Goal: Transaction & Acquisition: Book appointment/travel/reservation

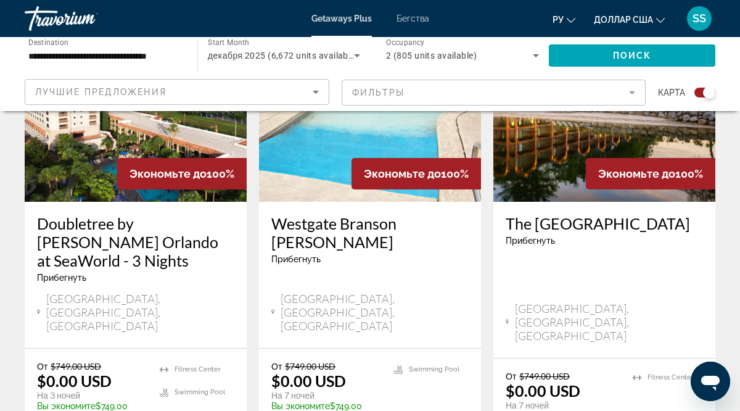
scroll to position [1988, 0]
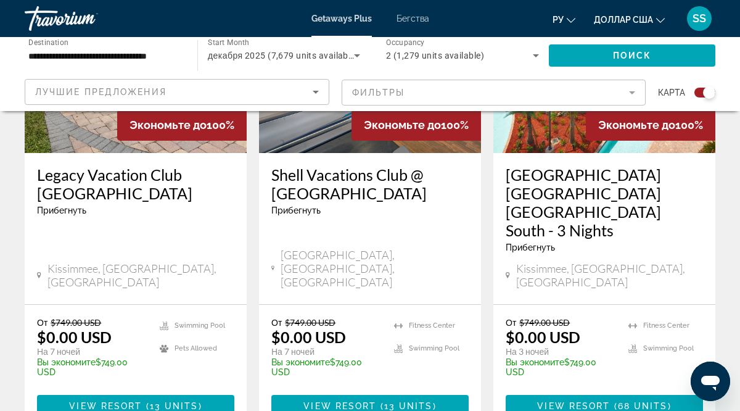
scroll to position [584, 0]
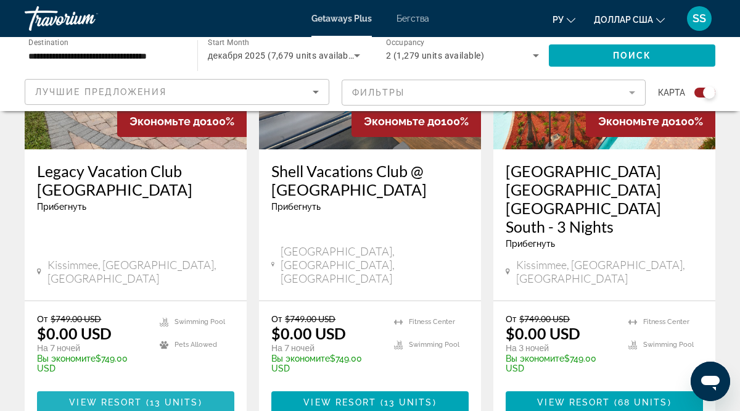
click at [157, 397] on span "13 units" at bounding box center [174, 402] width 49 height 10
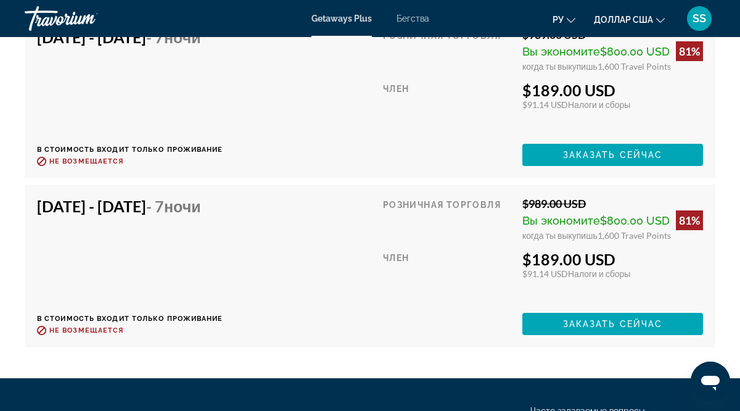
scroll to position [4427, 0]
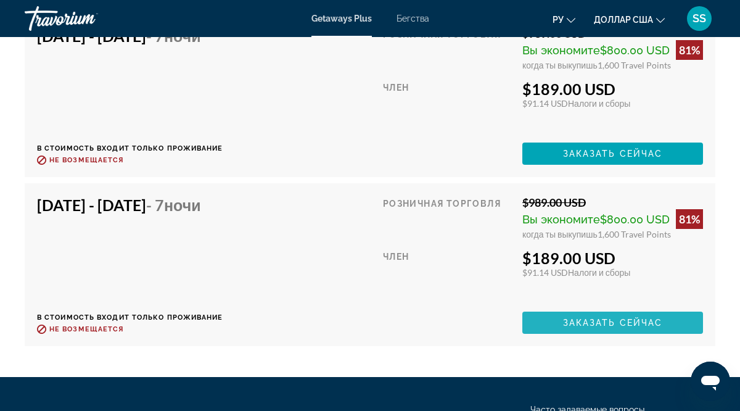
click at [576, 322] on span "Заказать сейчас" at bounding box center [613, 322] width 100 height 10
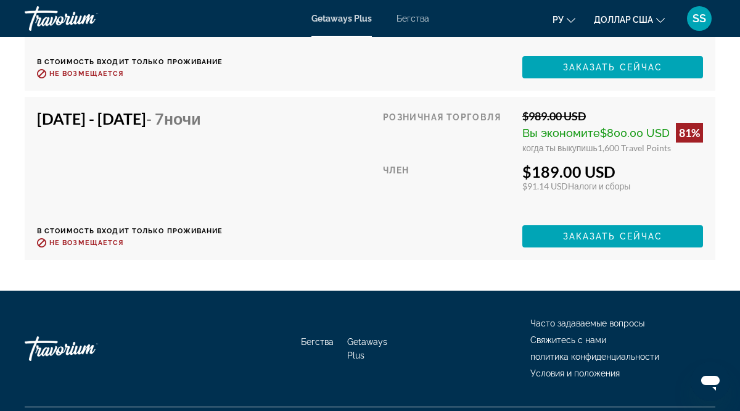
scroll to position [4518, 0]
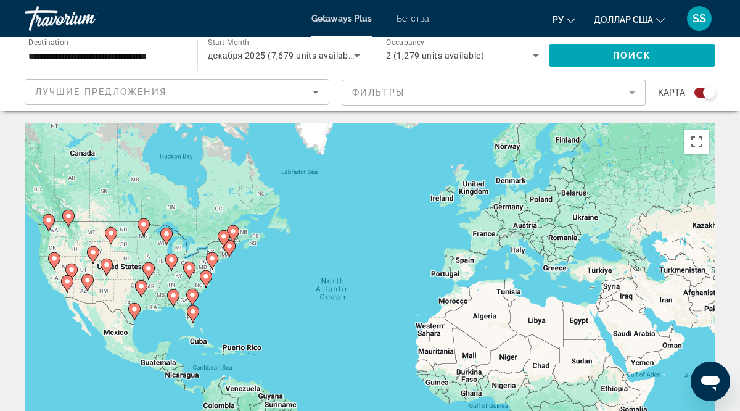
click at [192, 186] on div "To activate drag with keyboard, press Alt + Enter. Once in keyboard drag state,…" at bounding box center [370, 308] width 690 height 370
click at [266, 288] on div "To activate drag with keyboard, press Alt + Enter. Once in keyboard drag state,…" at bounding box center [370, 308] width 690 height 370
click at [697, 141] on button "Toggle fullscreen view" at bounding box center [696, 141] width 25 height 25
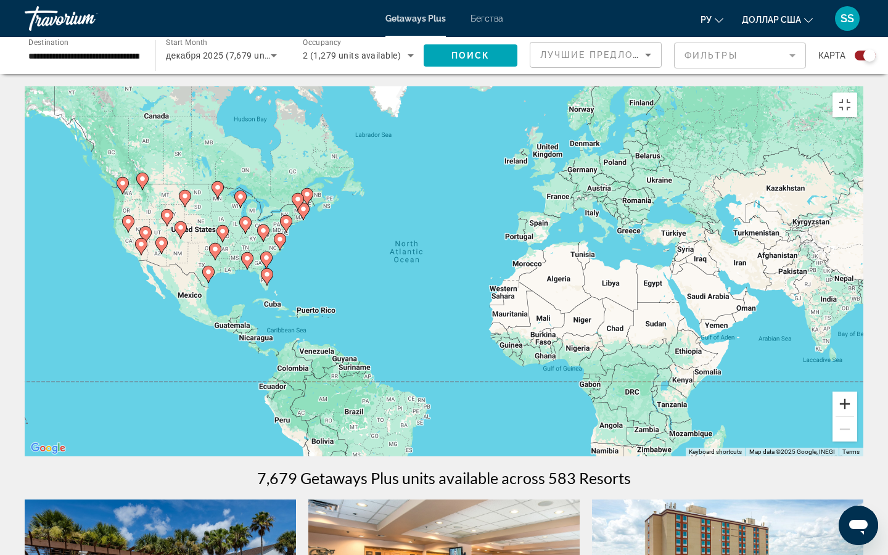
click at [739, 410] on button "Zoom in" at bounding box center [844, 403] width 25 height 25
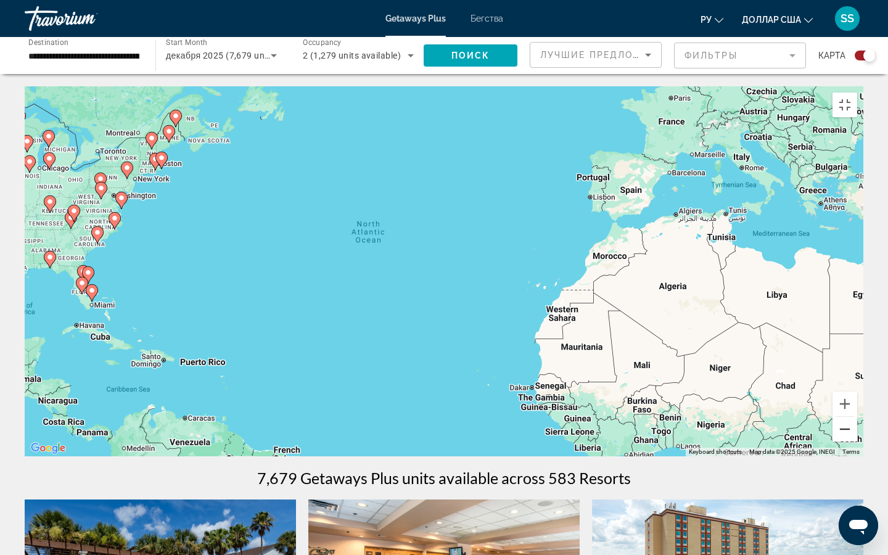
click at [739, 410] on button "Zoom out" at bounding box center [844, 429] width 25 height 25
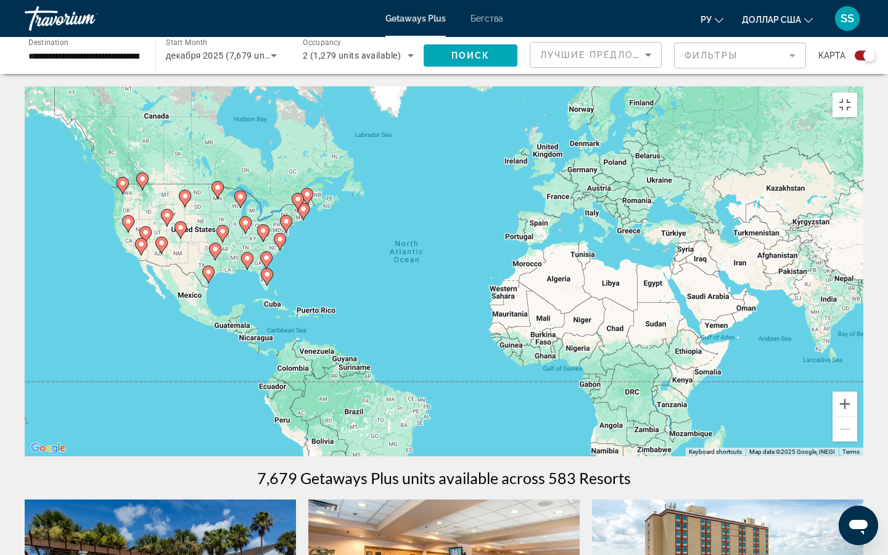
click at [242, 200] on image "Основное содержание" at bounding box center [240, 196] width 7 height 7
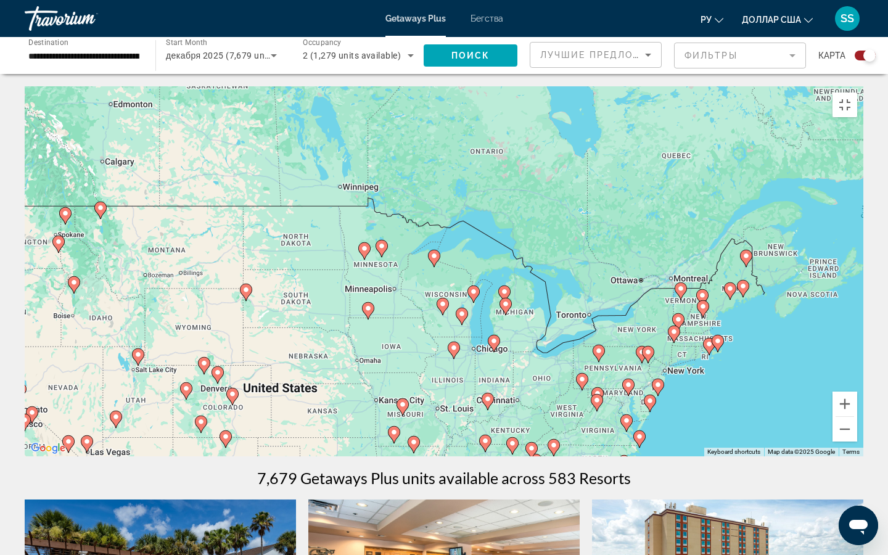
click at [438, 255] on gmp-advanced-marker "Основное содержание" at bounding box center [434, 258] width 12 height 18
type input "**********"
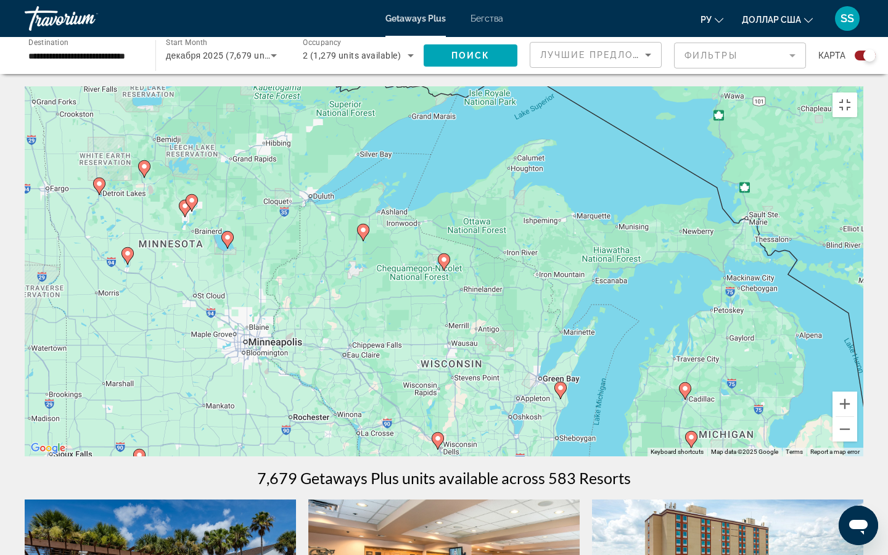
click at [446, 263] on image "Основное содержание" at bounding box center [443, 259] width 7 height 7
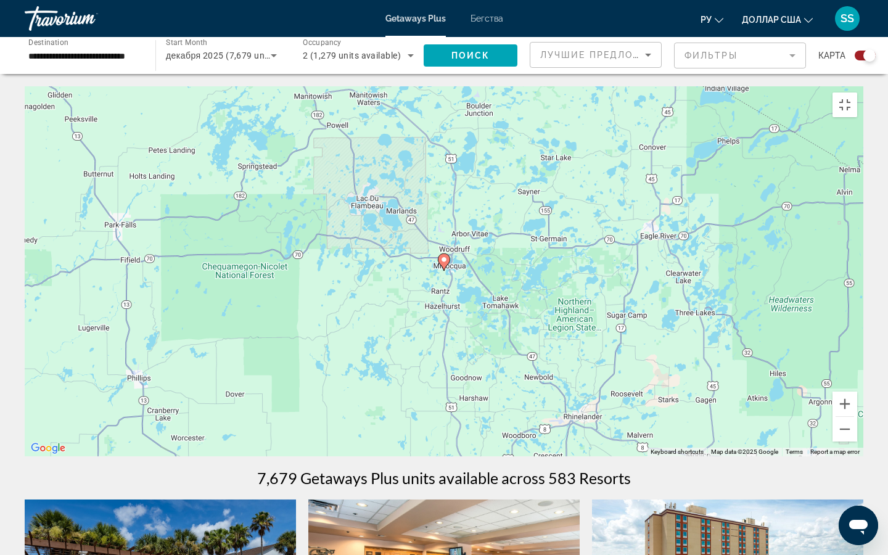
click at [444, 263] on image "Основное содержание" at bounding box center [443, 259] width 7 height 7
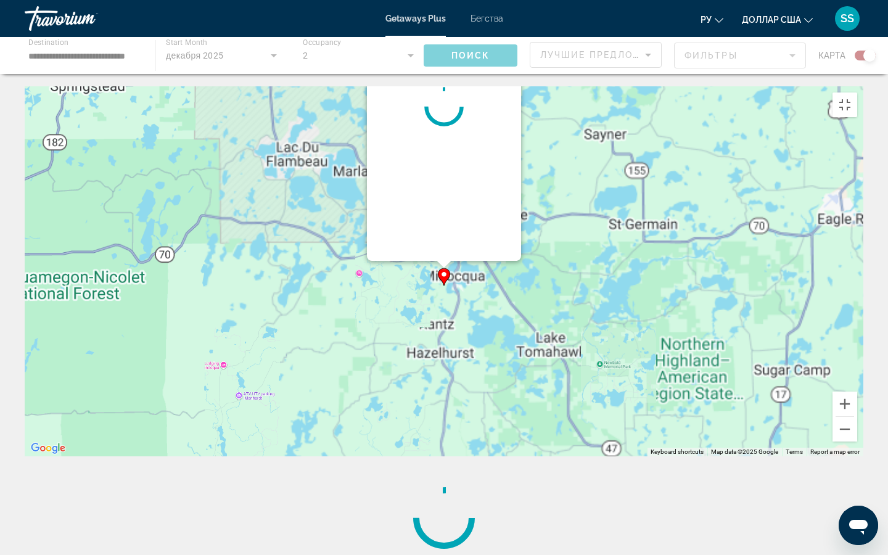
click at [444, 271] on div "To navigate, press the arrow keys. To activate drag with keyboard, press Alt + …" at bounding box center [863, 271] width 838 height 0
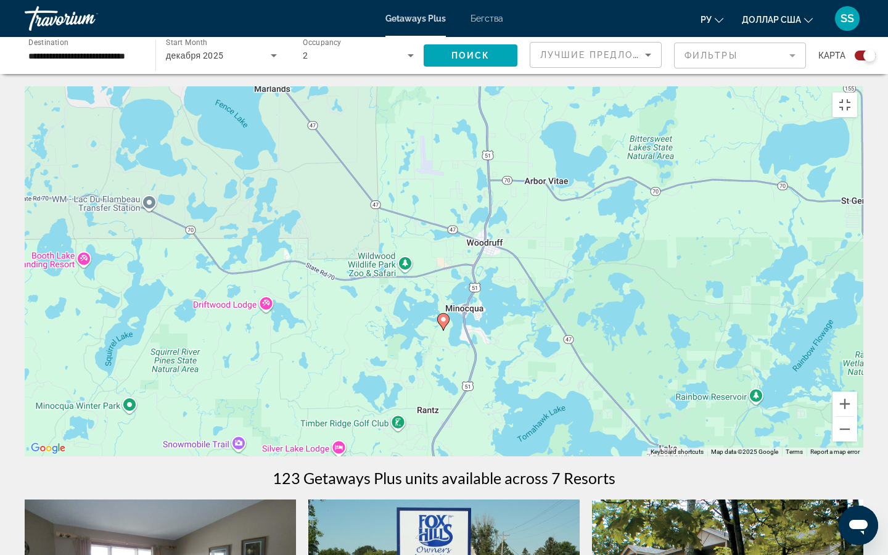
click at [443, 323] on image "Основное содержание" at bounding box center [442, 319] width 7 height 7
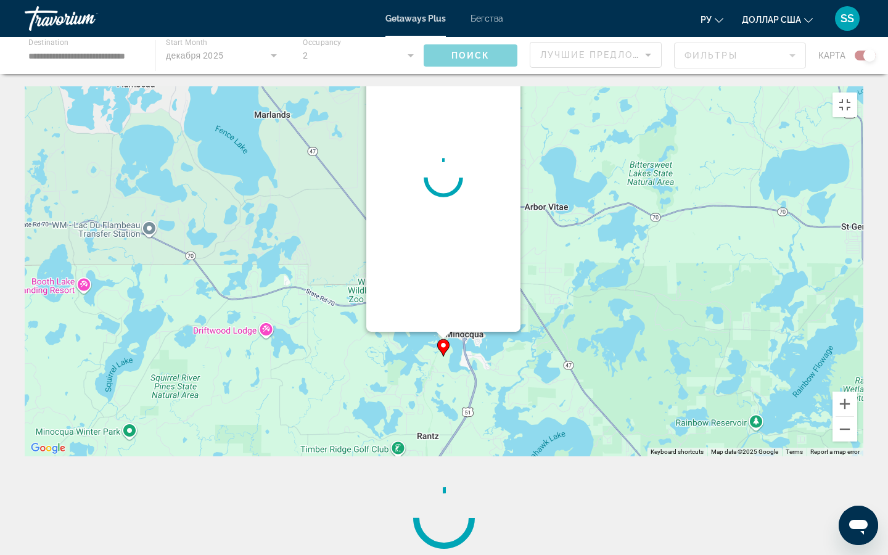
click at [444, 297] on div "To navigate, press the arrow keys. To activate drag with keyboard, press Alt + …" at bounding box center [863, 297] width 838 height 0
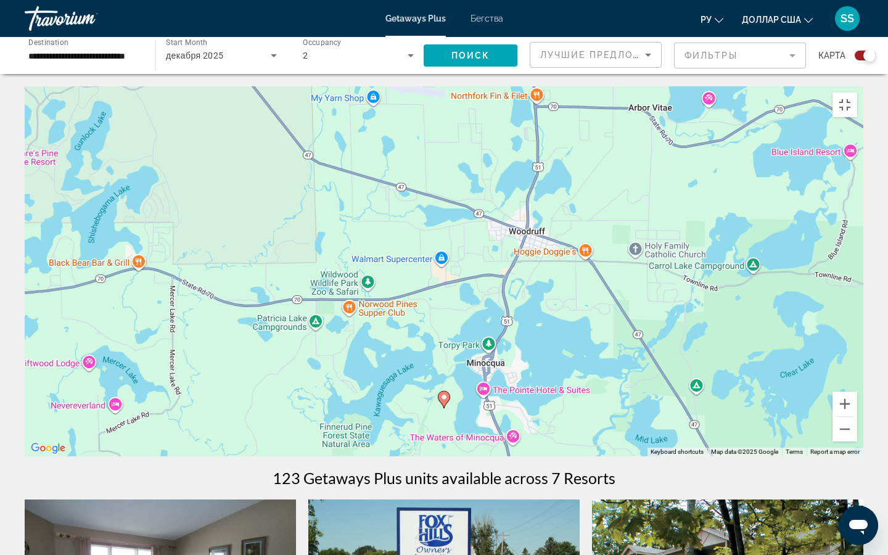
click at [444, 401] on image "Основное содержание" at bounding box center [443, 396] width 7 height 7
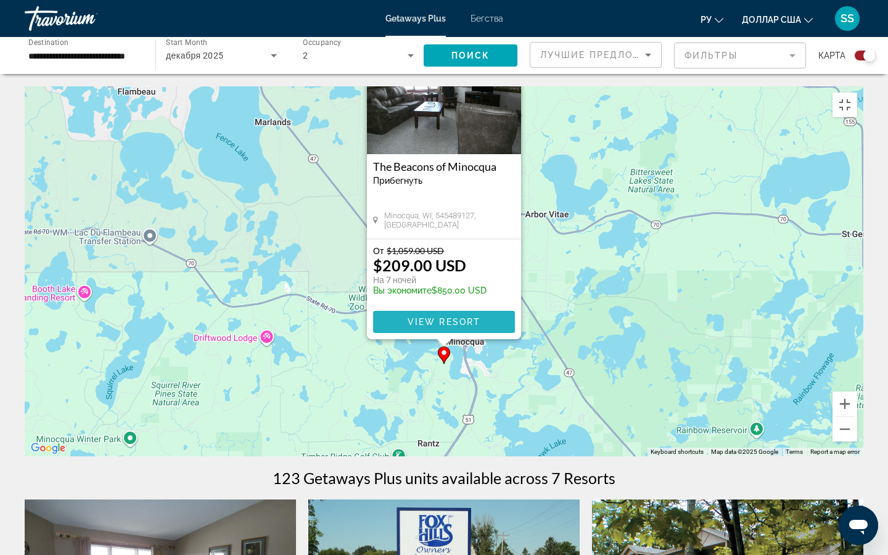
click at [438, 324] on span "View Resort" at bounding box center [443, 322] width 73 height 10
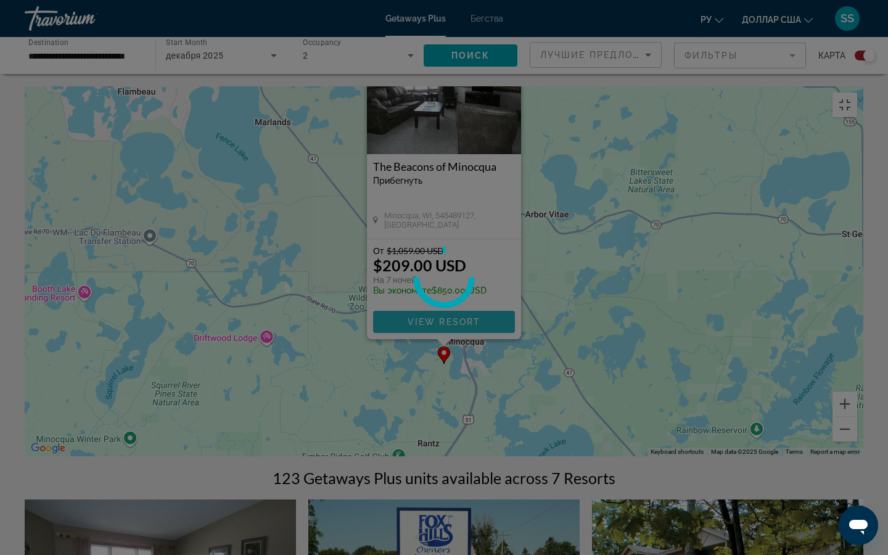
click at [438, 324] on span "View Resort" at bounding box center [443, 322] width 73 height 10
click at [449, 326] on span "View Resort" at bounding box center [443, 322] width 73 height 10
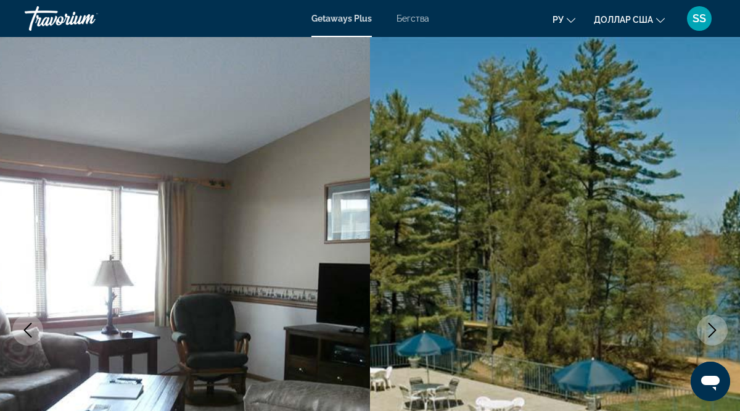
click at [713, 330] on icon "Next image" at bounding box center [712, 329] width 15 height 15
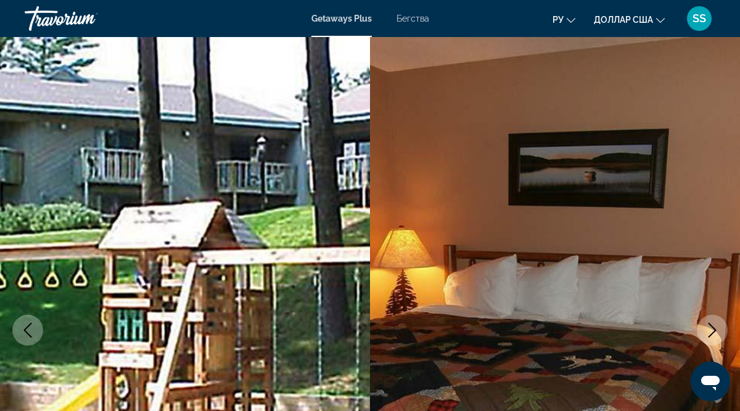
click at [713, 330] on icon "Next image" at bounding box center [712, 329] width 15 height 15
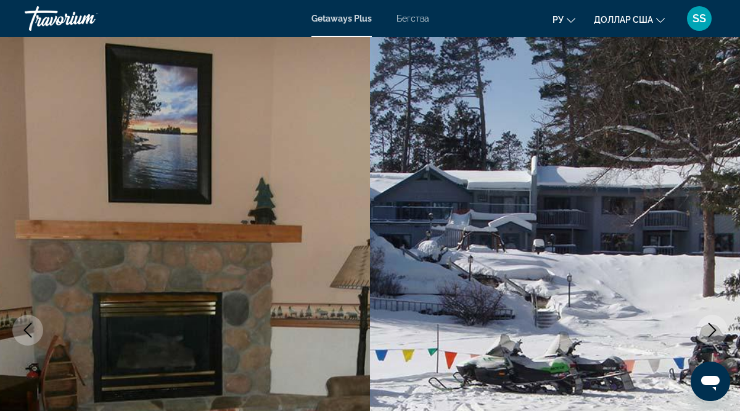
click at [713, 330] on icon "Next image" at bounding box center [712, 329] width 15 height 15
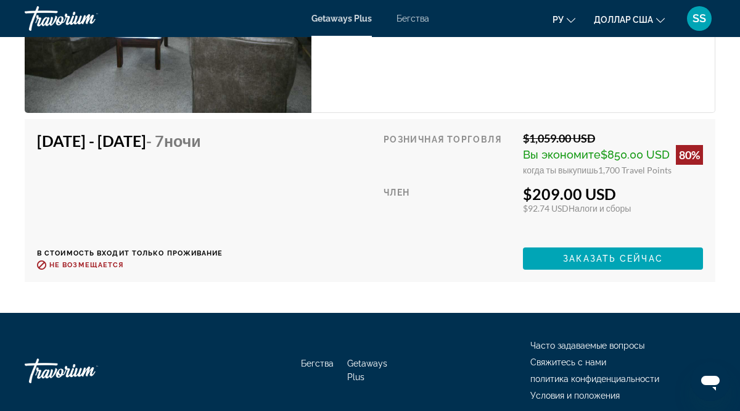
scroll to position [2469, 0]
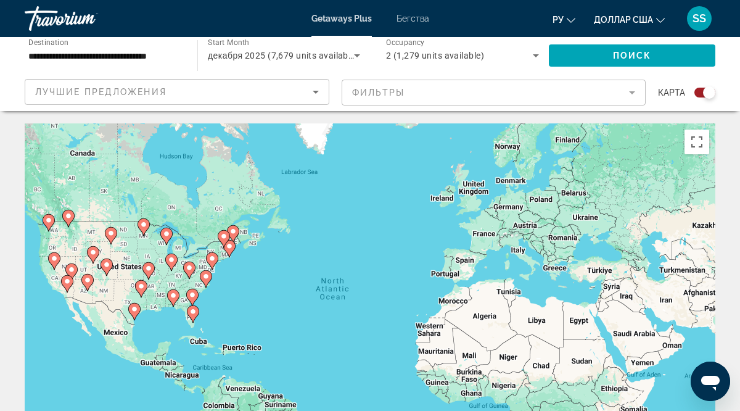
click at [168, 235] on image "Основное содержание" at bounding box center [166, 233] width 7 height 7
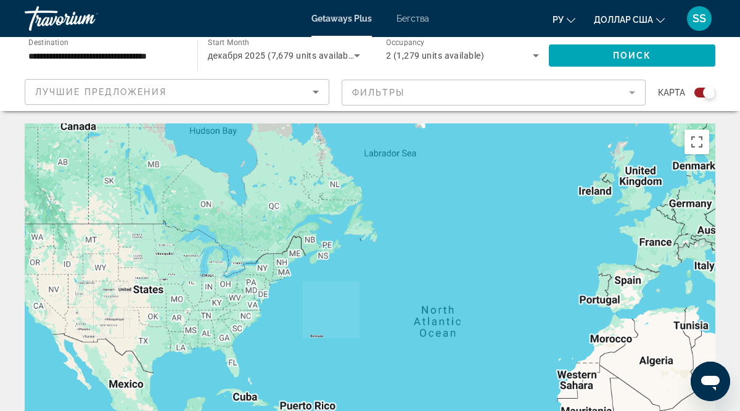
click at [168, 235] on div "To navigate, press the arrow keys." at bounding box center [370, 308] width 690 height 370
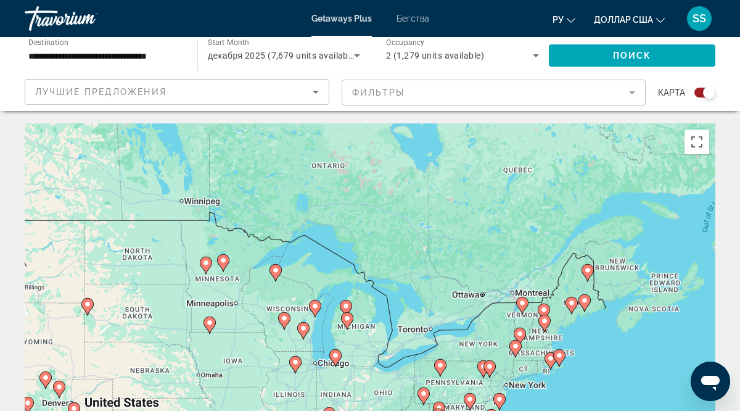
click at [285, 319] on image "Основное содержание" at bounding box center [283, 317] width 7 height 7
type input "**********"
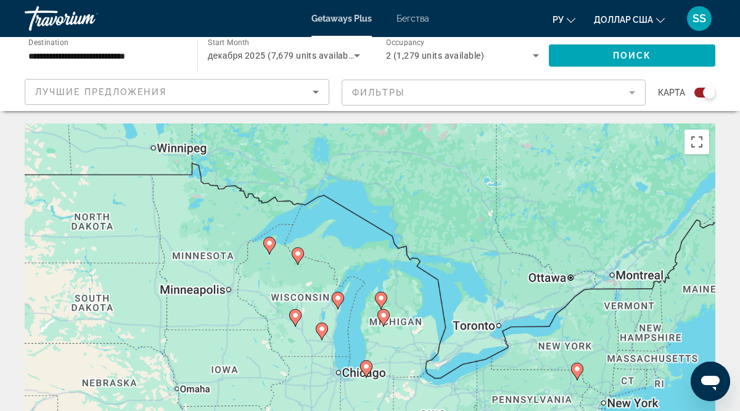
click at [285, 319] on div "To navigate, press the arrow keys. To activate drag with keyboard, press Alt + …" at bounding box center [370, 308] width 690 height 370
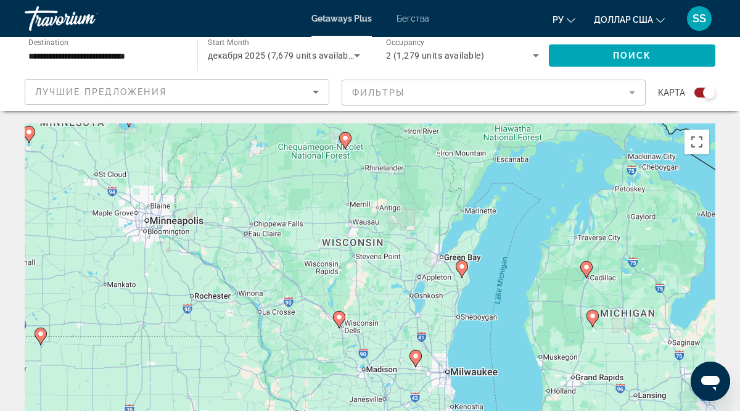
click at [340, 319] on image "Основное содержание" at bounding box center [338, 316] width 7 height 7
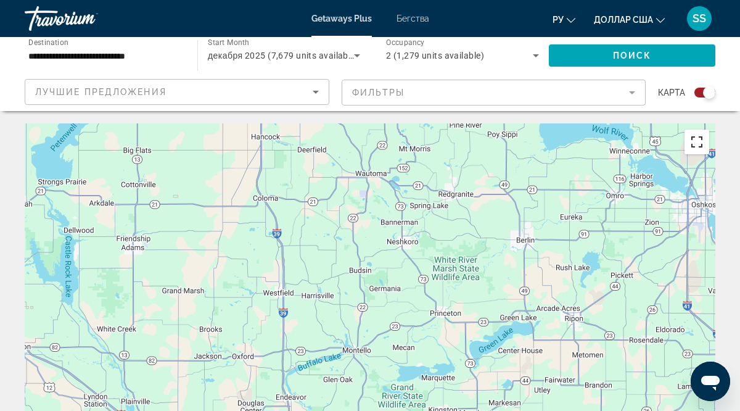
click at [698, 141] on button "Toggle fullscreen view" at bounding box center [696, 141] width 25 height 25
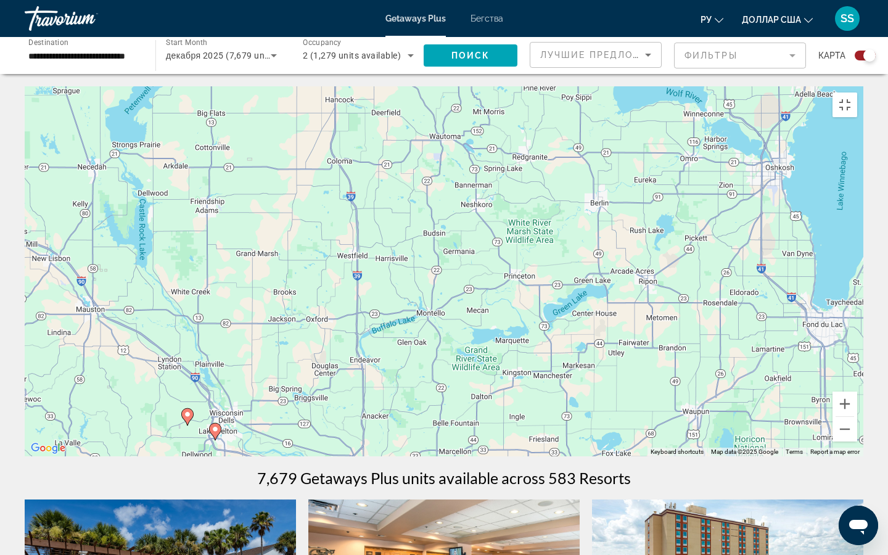
click at [217, 410] on image "Основное содержание" at bounding box center [214, 428] width 7 height 7
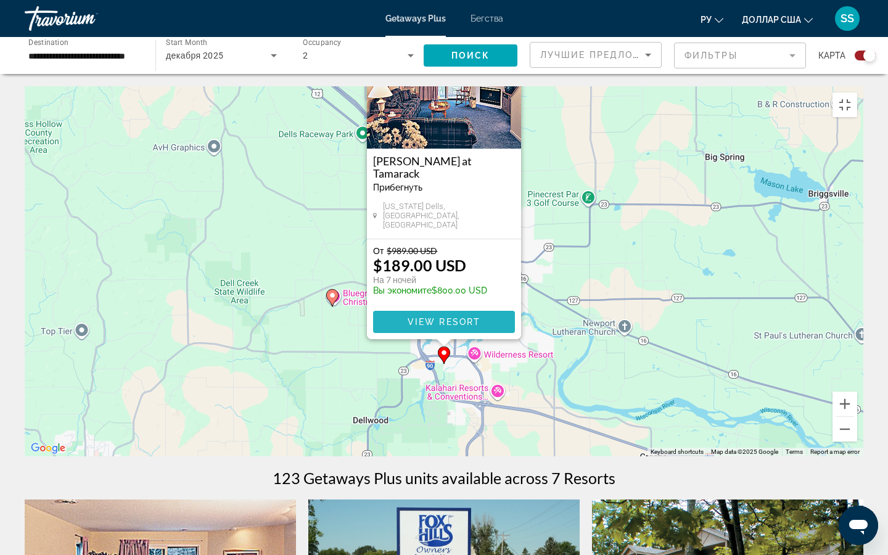
click at [442, 327] on span "View Resort" at bounding box center [443, 322] width 73 height 10
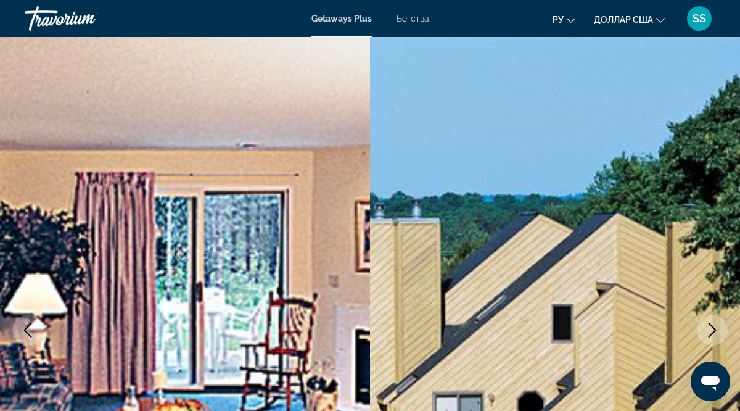
click at [427, 262] on img "Основное содержание" at bounding box center [555, 330] width 370 height 586
click at [712, 329] on icon "Next image" at bounding box center [712, 329] width 15 height 15
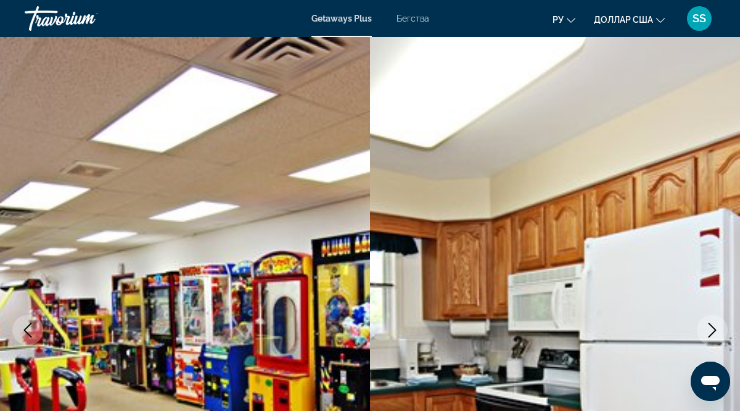
click at [712, 329] on icon "Next image" at bounding box center [712, 329] width 15 height 15
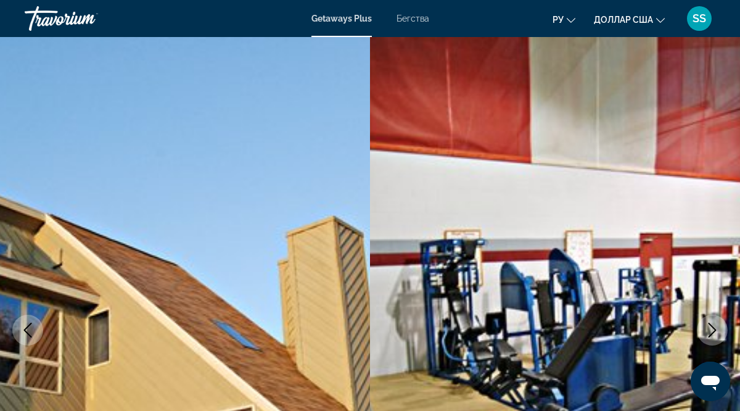
click at [712, 329] on icon "Next image" at bounding box center [712, 329] width 15 height 15
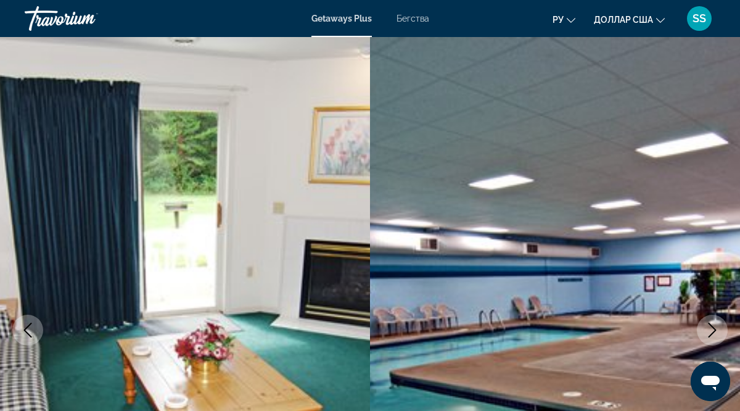
click at [712, 329] on icon "Next image" at bounding box center [712, 329] width 15 height 15
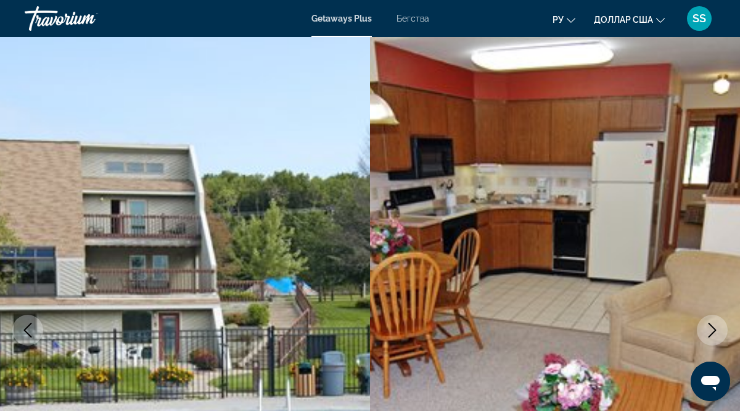
click at [712, 329] on icon "Next image" at bounding box center [712, 329] width 15 height 15
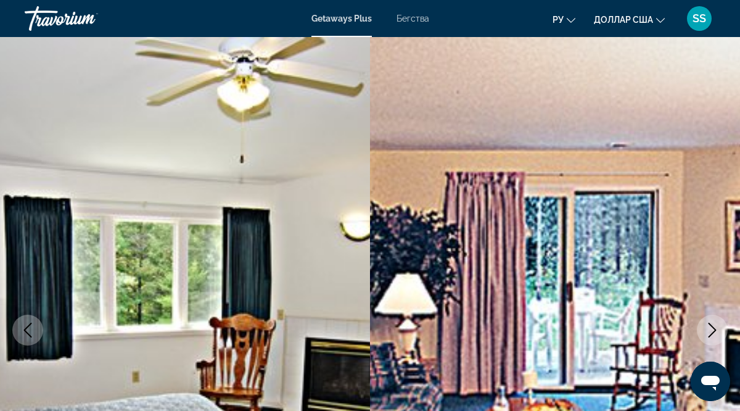
click at [712, 329] on icon "Next image" at bounding box center [712, 329] width 15 height 15
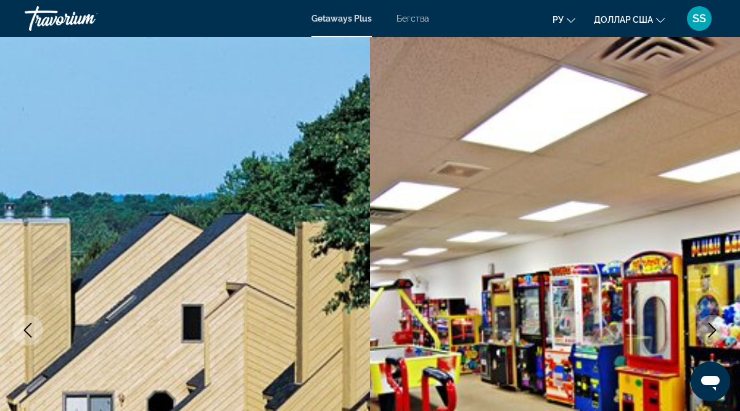
click at [712, 329] on icon "Next image" at bounding box center [712, 329] width 15 height 15
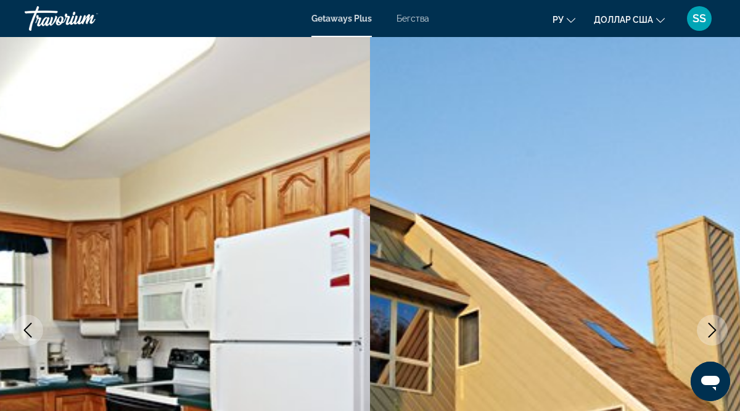
click at [712, 329] on icon "Next image" at bounding box center [712, 329] width 15 height 15
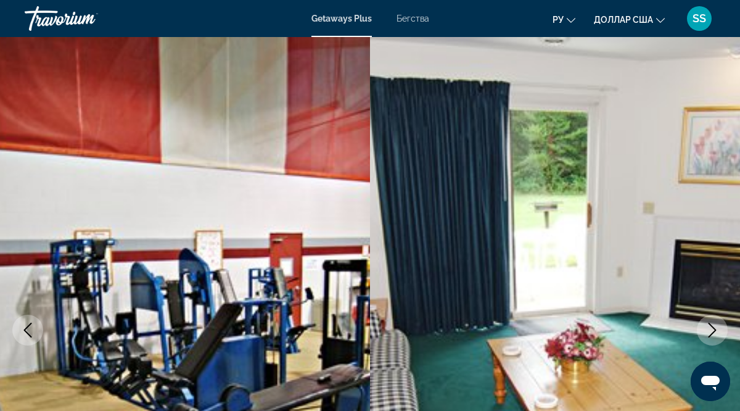
click at [712, 329] on icon "Next image" at bounding box center [712, 329] width 15 height 15
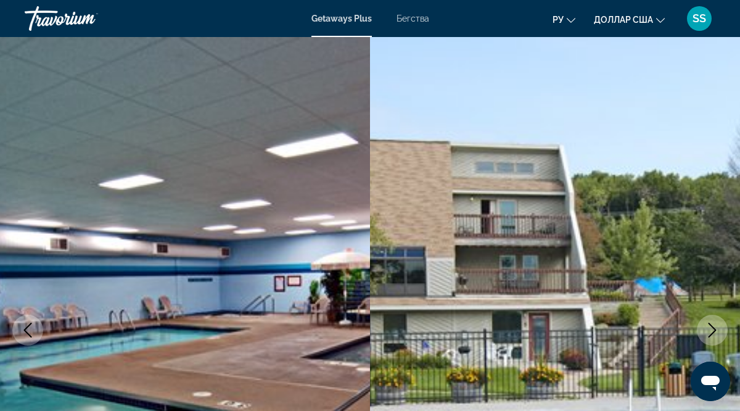
click at [712, 329] on icon "Next image" at bounding box center [712, 329] width 15 height 15
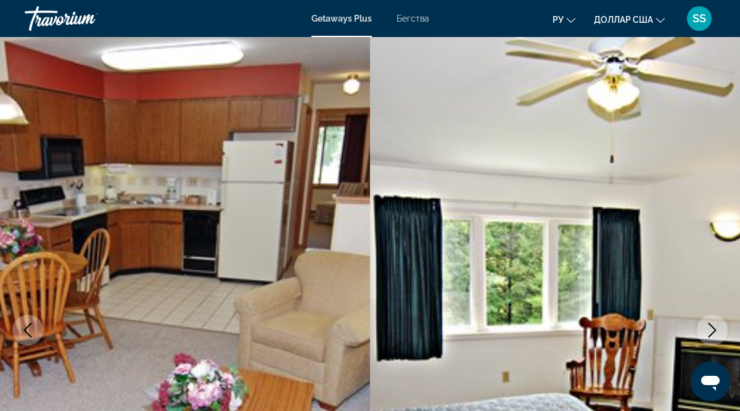
click at [712, 329] on icon "Next image" at bounding box center [712, 329] width 15 height 15
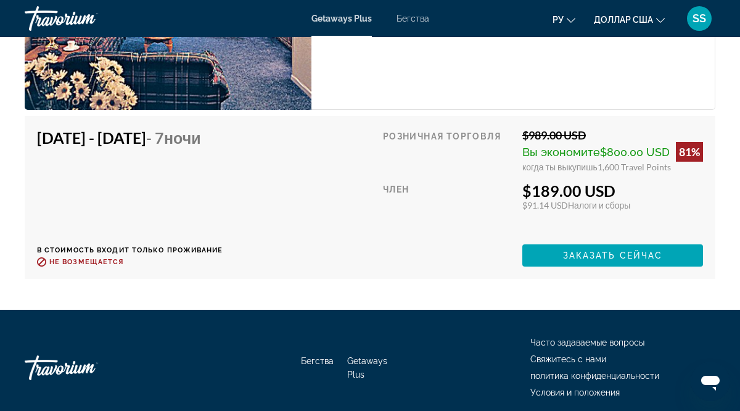
scroll to position [3483, 0]
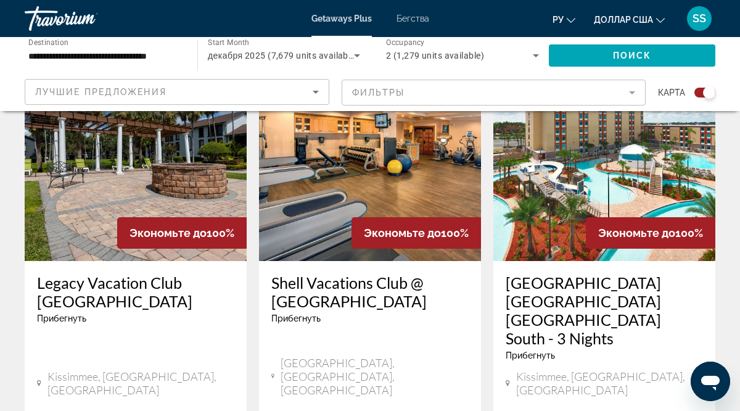
scroll to position [472, 0]
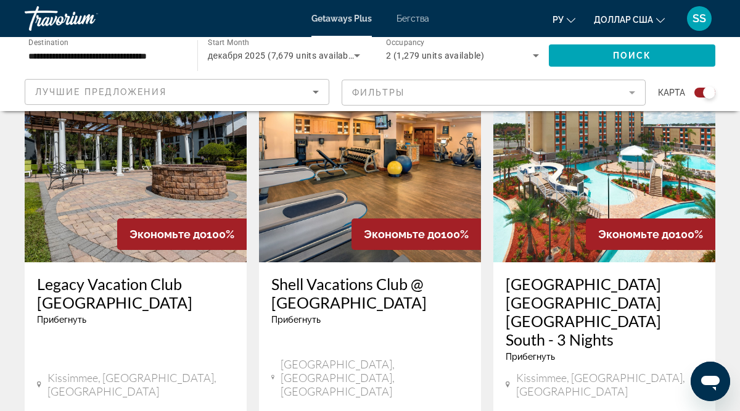
click at [374, 196] on img "Основное содержание" at bounding box center [370, 163] width 222 height 197
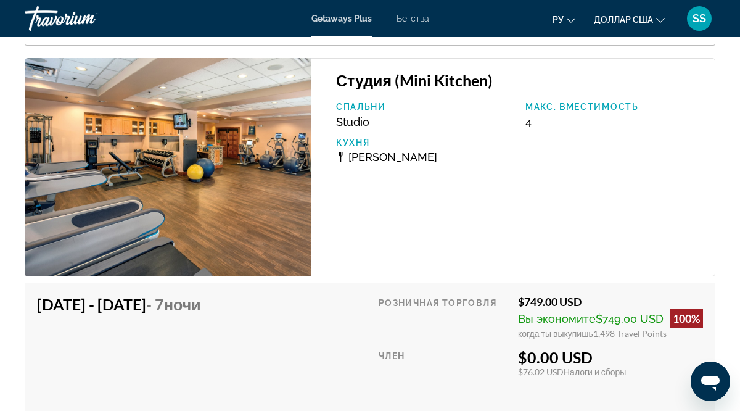
scroll to position [2509, 0]
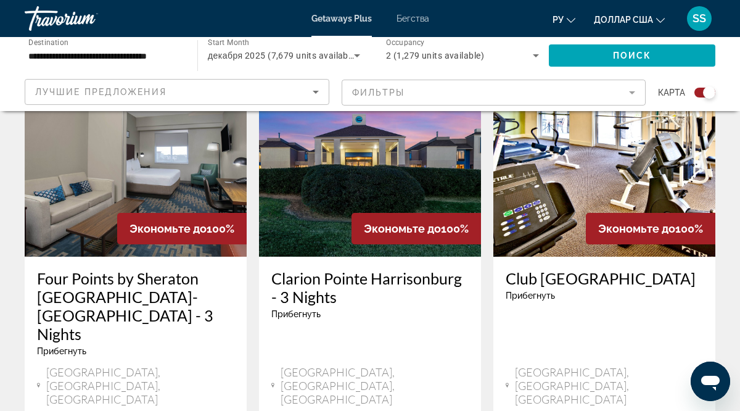
scroll to position [976, 0]
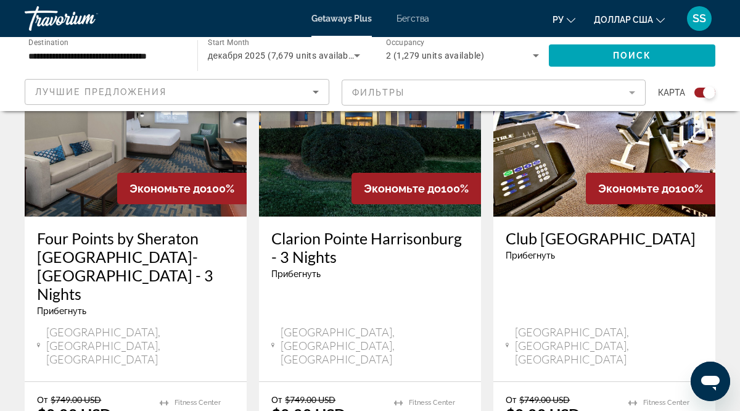
scroll to position [1014, 0]
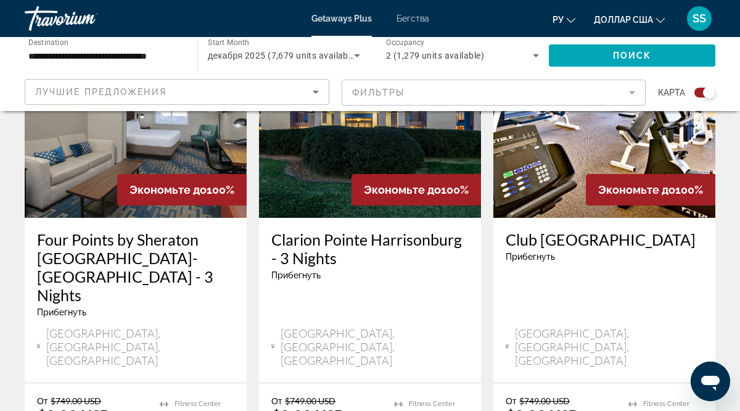
click at [558, 235] on div "Club [GEOGRAPHIC_DATA] Прибегнуть - Это курорт только для взрослых" at bounding box center [603, 250] width 197 height 41
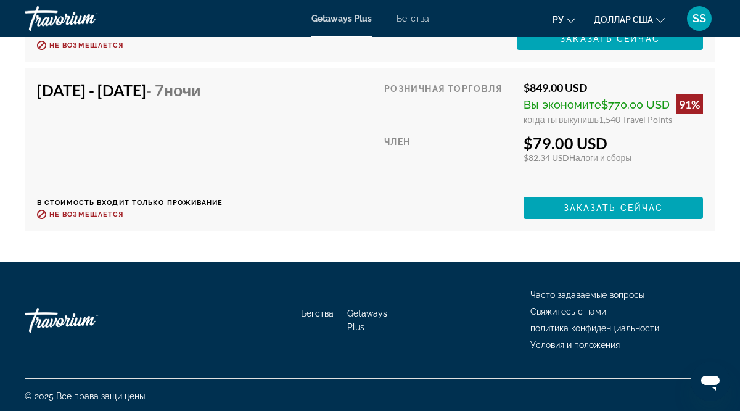
scroll to position [4779, 0]
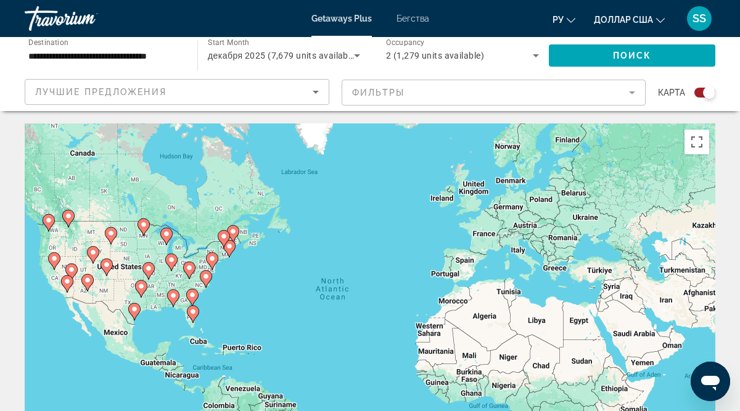
drag, startPoint x: 250, startPoint y: 253, endPoint x: 251, endPoint y: 178, distance: 75.2
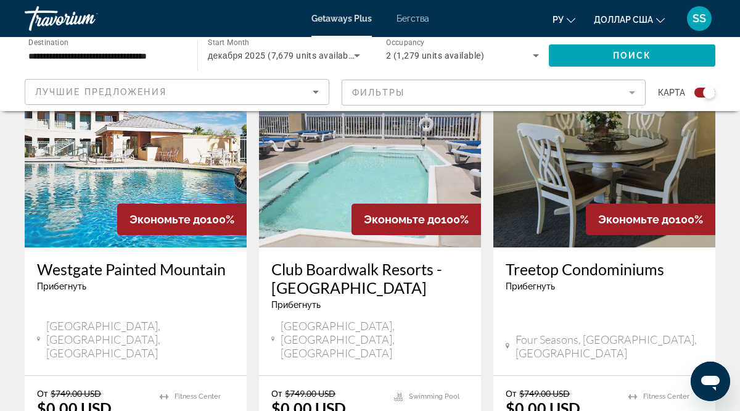
scroll to position [1501, 0]
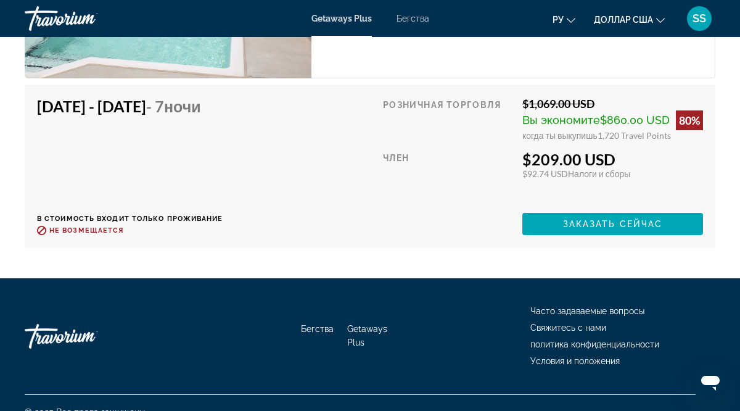
scroll to position [4047, 0]
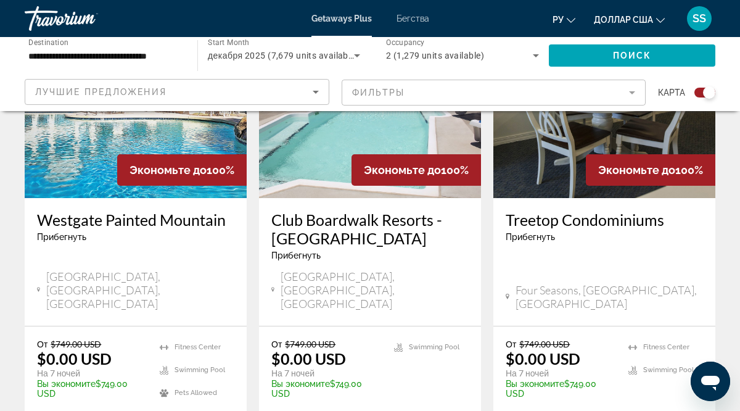
scroll to position [1540, 0]
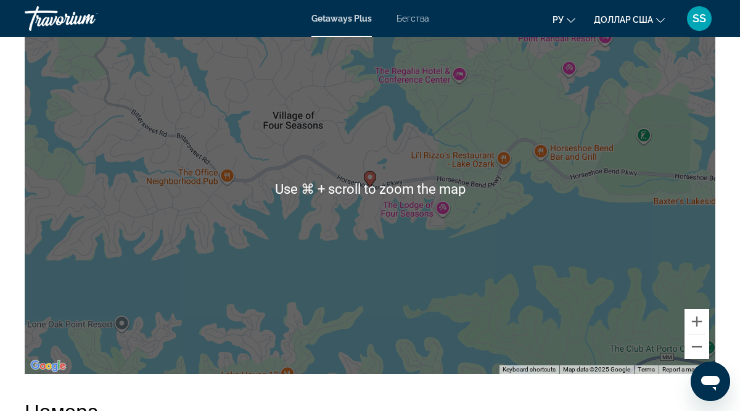
scroll to position [1815, 0]
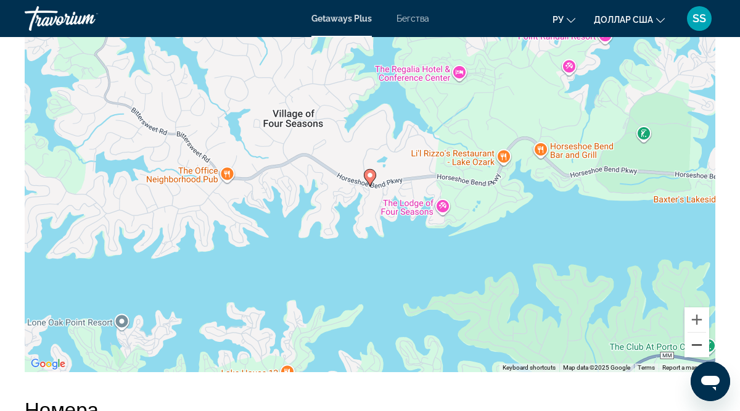
click at [696, 346] on button "Zoom out" at bounding box center [696, 344] width 25 height 25
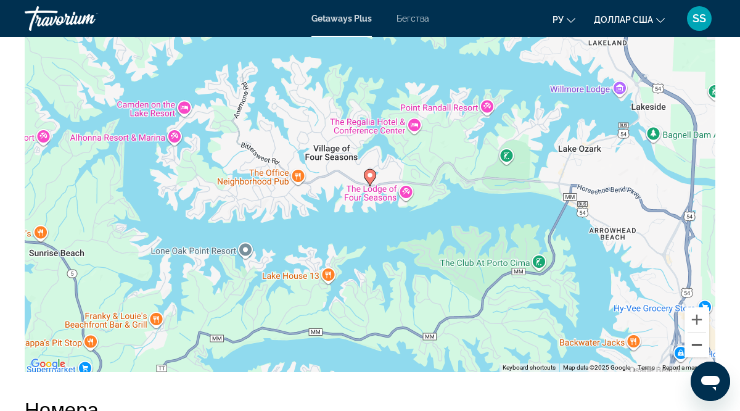
click at [696, 346] on button "Zoom out" at bounding box center [696, 344] width 25 height 25
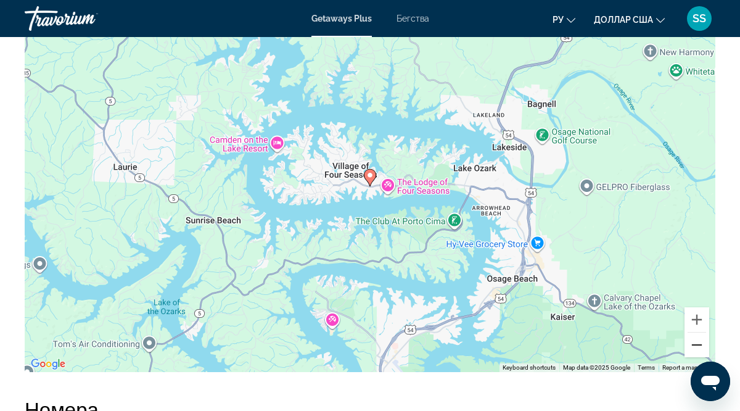
click at [696, 346] on button "Zoom out" at bounding box center [696, 344] width 25 height 25
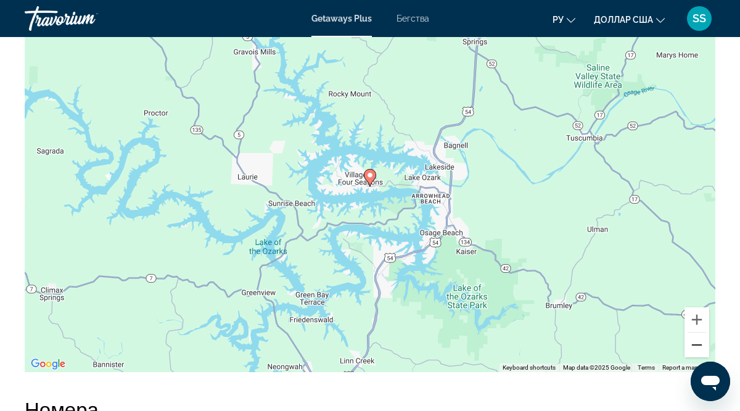
click at [696, 346] on button "Zoom out" at bounding box center [696, 344] width 25 height 25
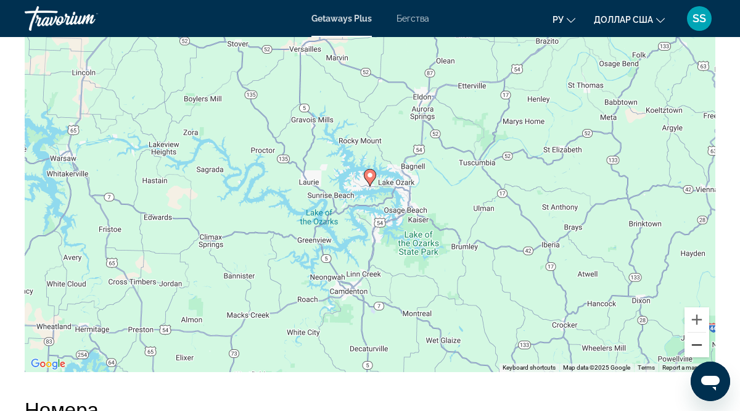
click at [696, 346] on button "Zoom out" at bounding box center [696, 344] width 25 height 25
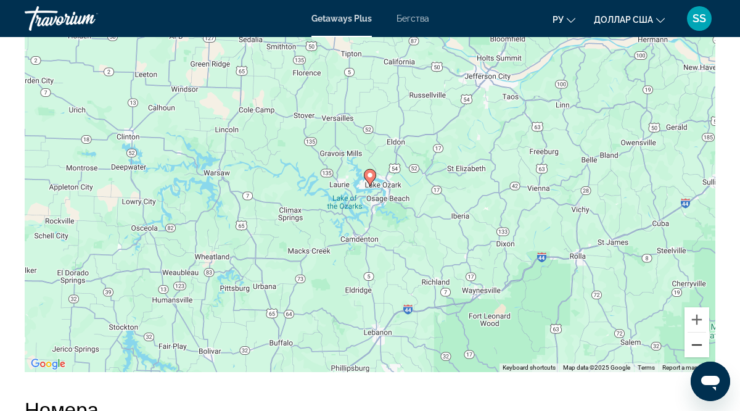
click at [696, 346] on button "Zoom out" at bounding box center [696, 344] width 25 height 25
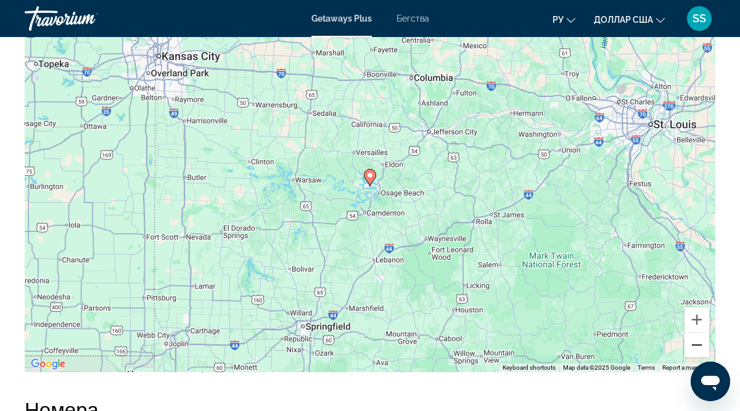
click at [696, 346] on button "Zoom out" at bounding box center [696, 344] width 25 height 25
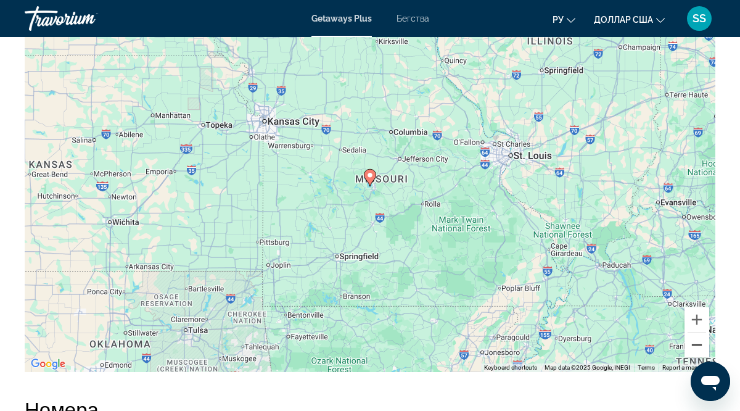
click at [696, 346] on button "Zoom out" at bounding box center [696, 344] width 25 height 25
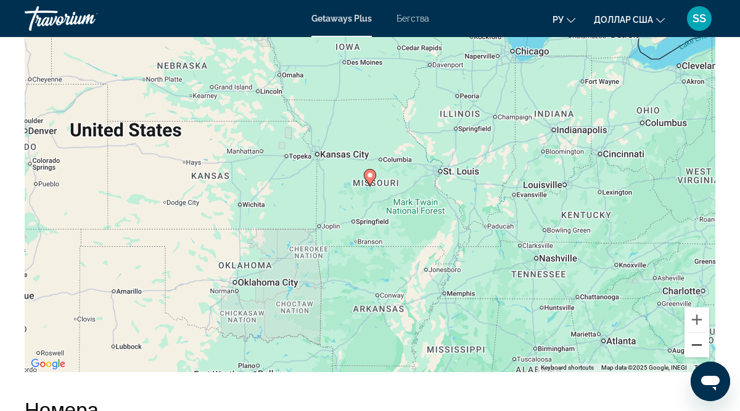
click at [696, 346] on button "Zoom out" at bounding box center [696, 344] width 25 height 25
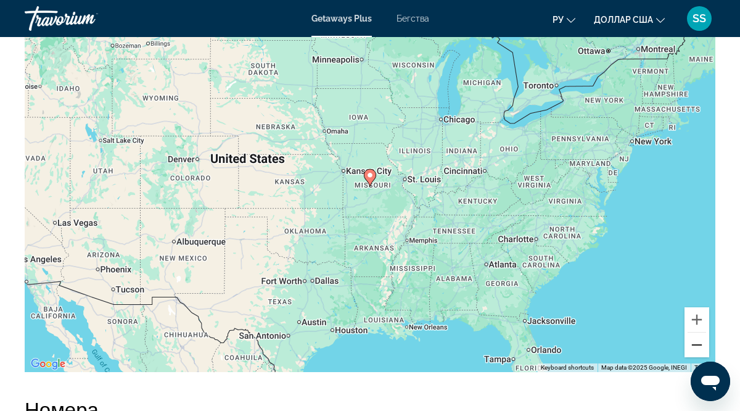
click at [696, 346] on button "Zoom out" at bounding box center [696, 344] width 25 height 25
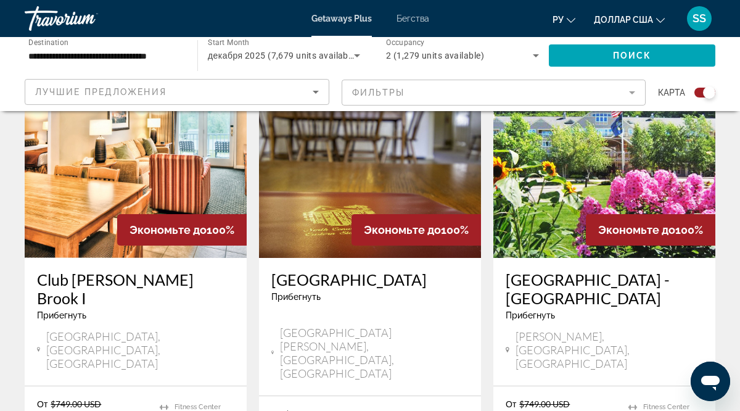
scroll to position [1963, 0]
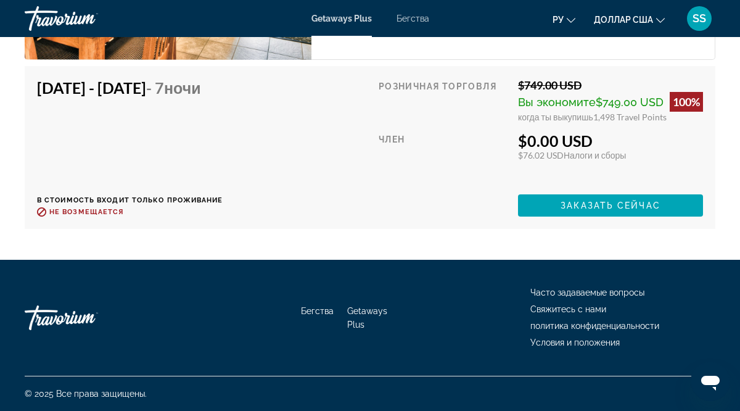
scroll to position [2514, 0]
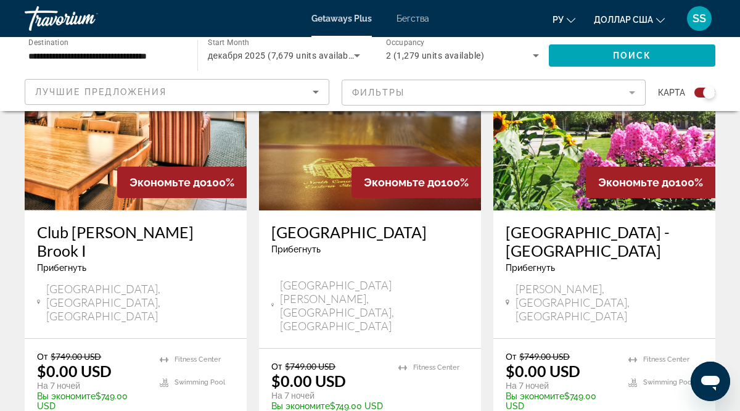
scroll to position [2007, 0]
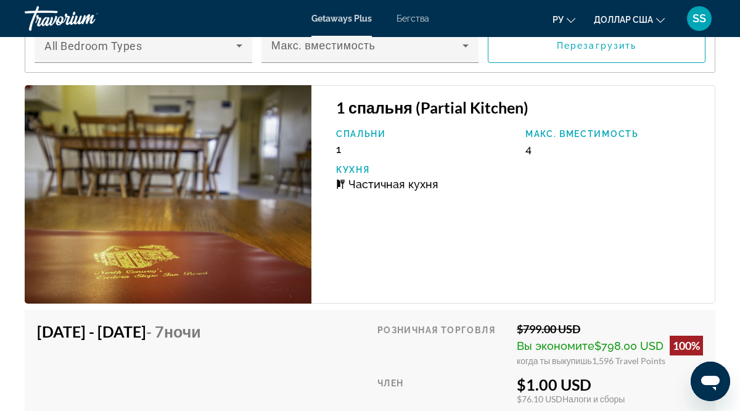
scroll to position [3020, 0]
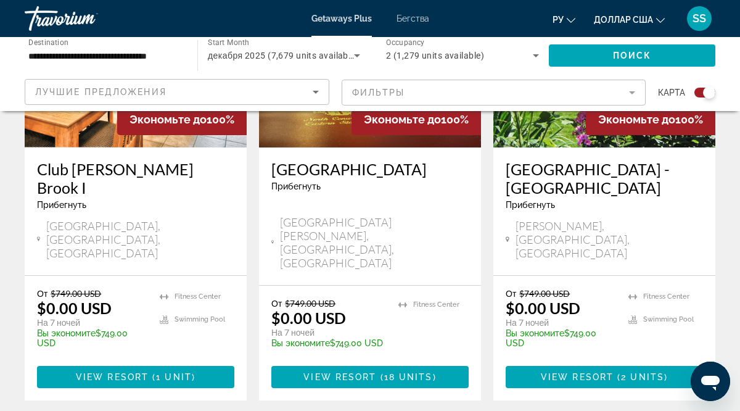
scroll to position [2071, 0]
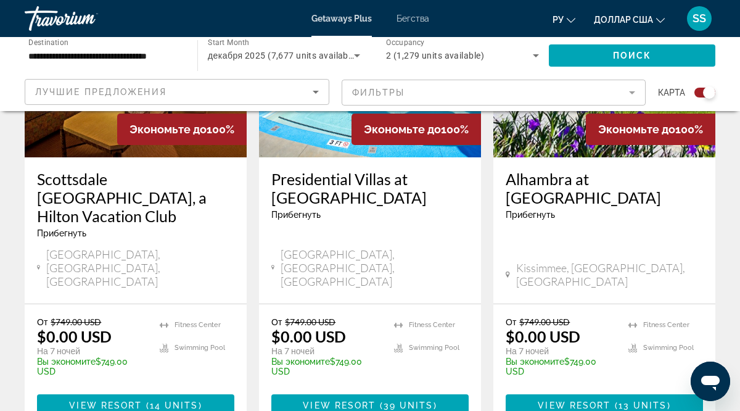
scroll to position [576, 0]
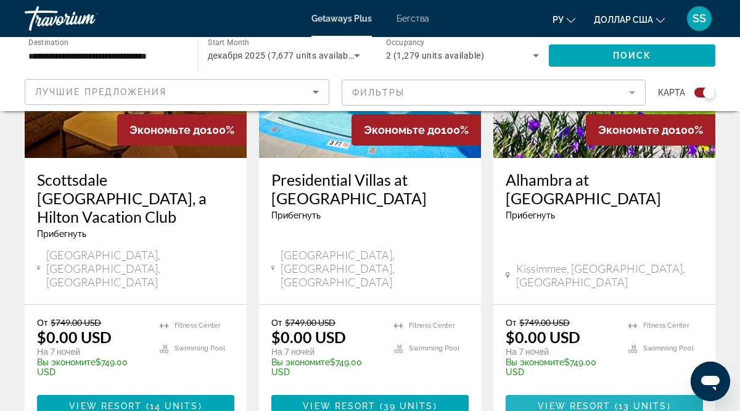
click at [582, 401] on span "View Resort" at bounding box center [573, 406] width 73 height 10
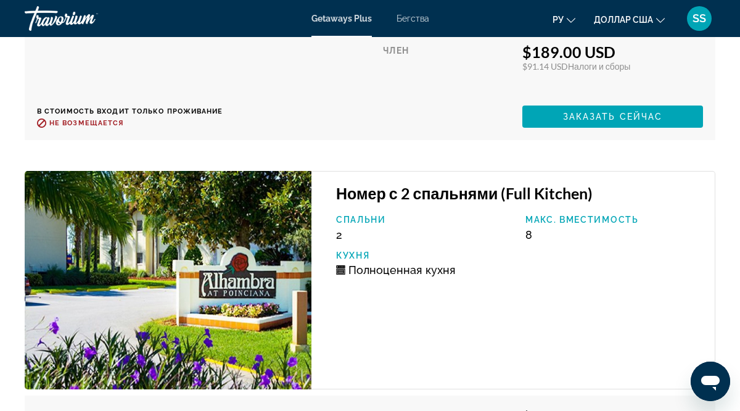
scroll to position [4170, 0]
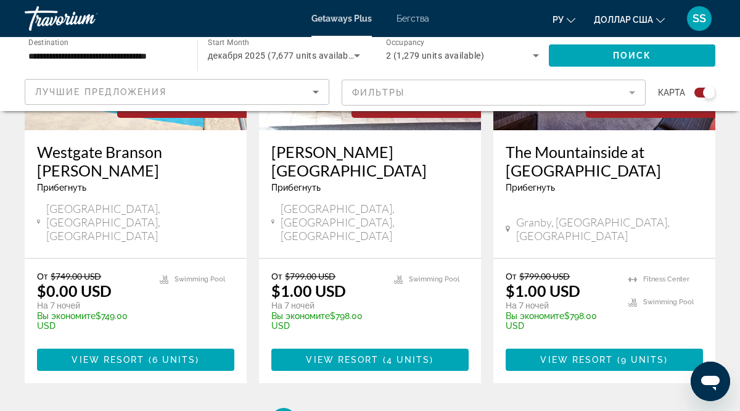
scroll to position [2153, 0]
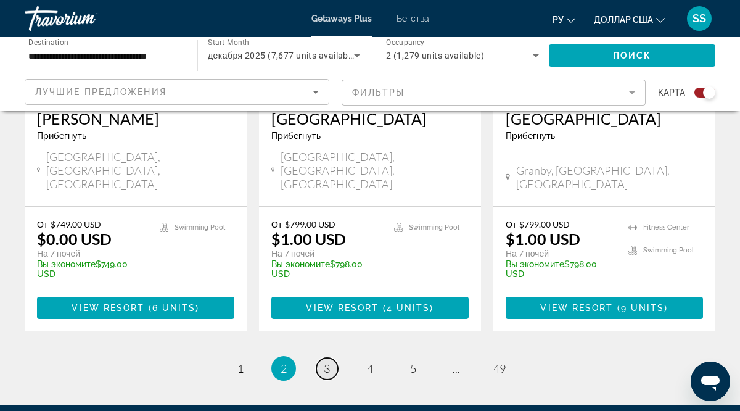
click at [329, 361] on span "3" at bounding box center [327, 368] width 6 height 14
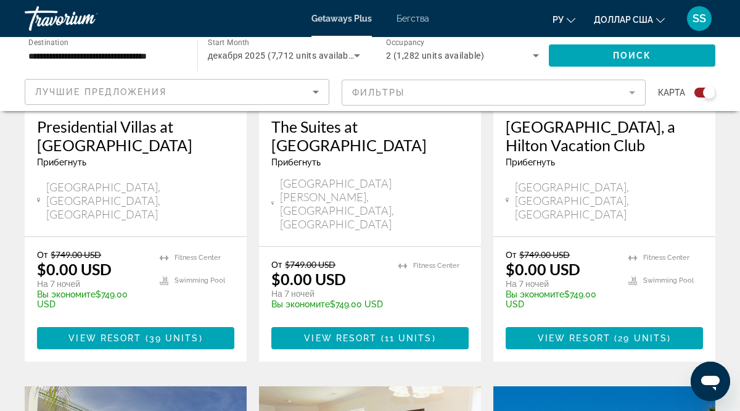
scroll to position [1593, 0]
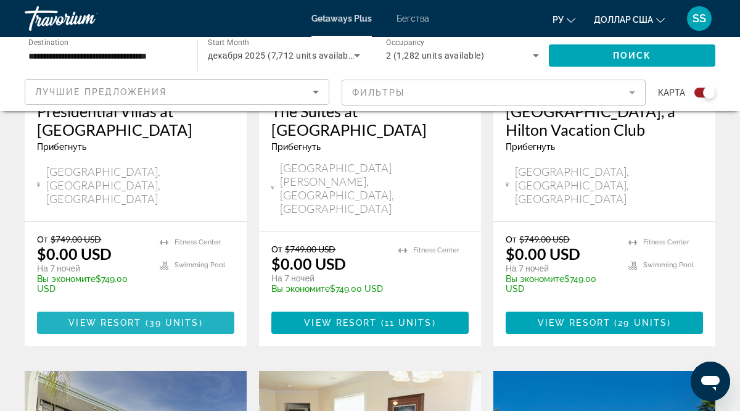
click at [146, 317] on span "( 39 units )" at bounding box center [171, 322] width 61 height 10
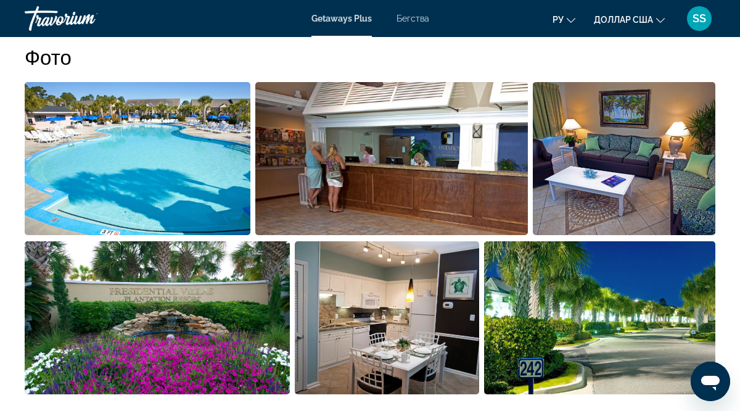
scroll to position [815, 0]
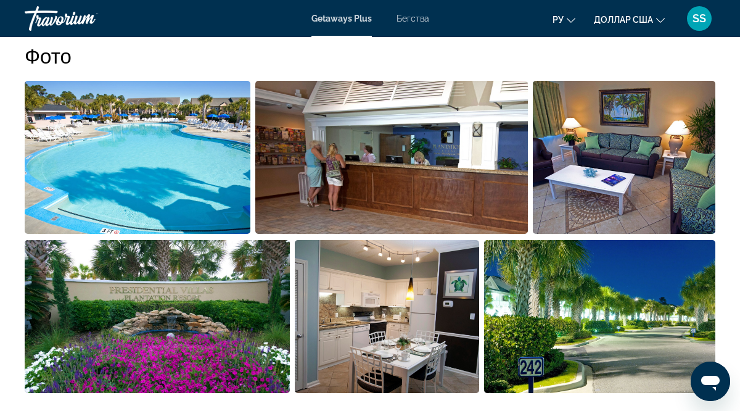
click at [137, 154] on img "Open full-screen image slider" at bounding box center [138, 157] width 226 height 153
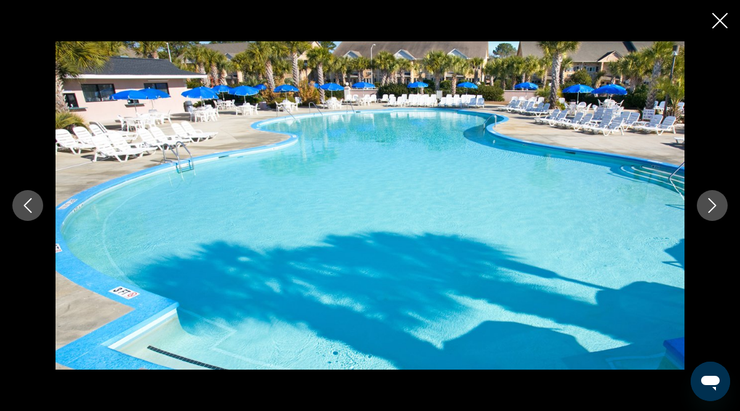
click at [711, 204] on icon "Next image" at bounding box center [712, 205] width 15 height 15
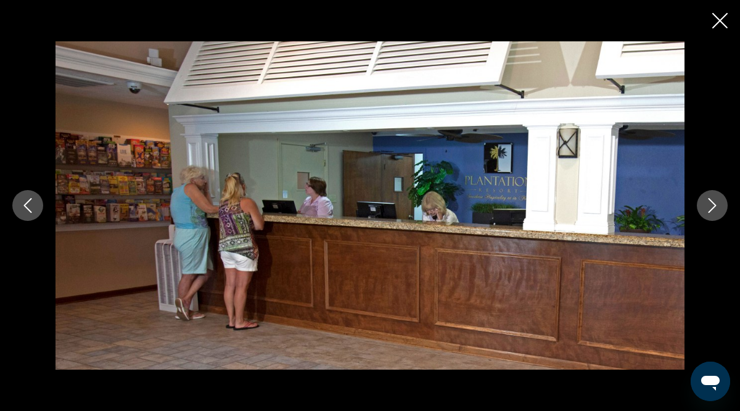
click at [711, 204] on icon "Next image" at bounding box center [712, 205] width 15 height 15
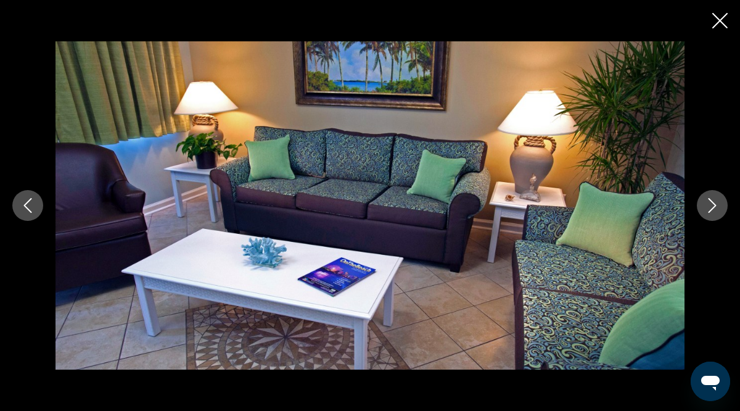
click at [711, 204] on icon "Next image" at bounding box center [712, 205] width 15 height 15
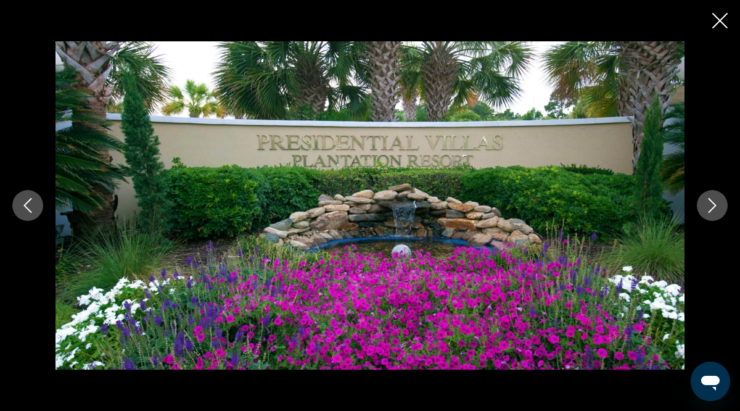
click at [709, 208] on icon "Next image" at bounding box center [712, 205] width 15 height 15
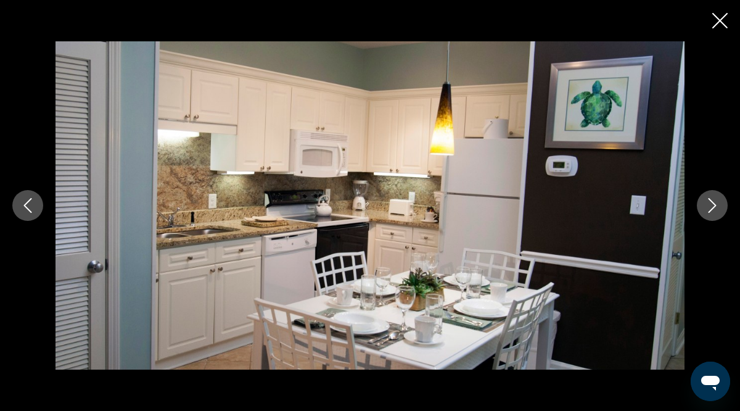
click at [709, 202] on icon "Next image" at bounding box center [712, 205] width 15 height 15
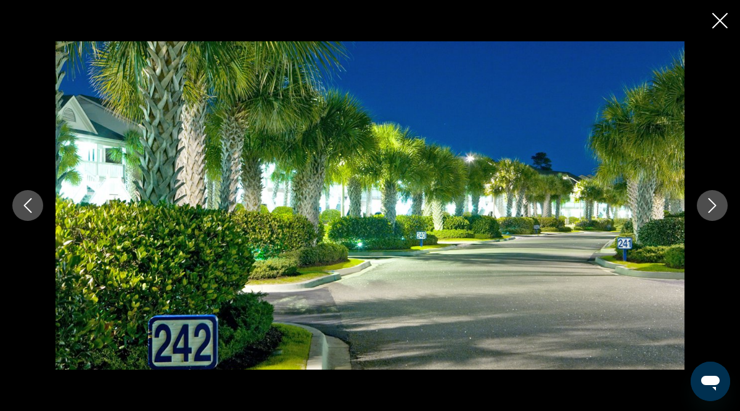
click at [709, 202] on icon "Next image" at bounding box center [712, 205] width 15 height 15
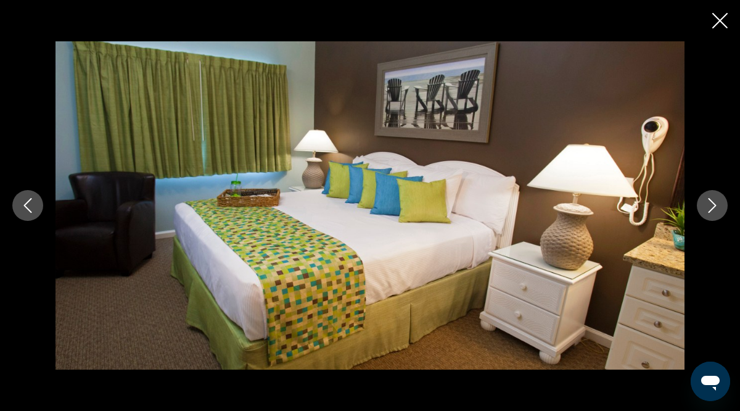
click at [699, 202] on button "Next image" at bounding box center [712, 205] width 31 height 31
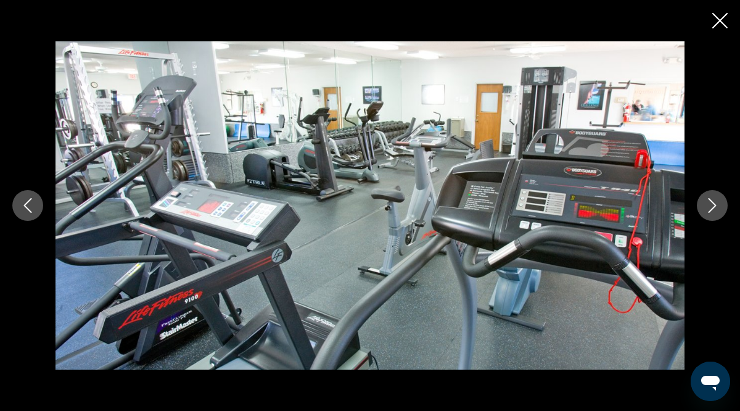
click at [709, 203] on icon "Next image" at bounding box center [712, 205] width 15 height 15
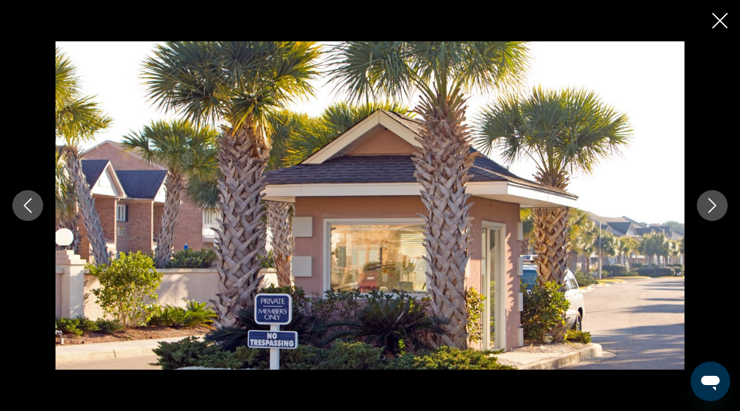
click at [709, 203] on icon "Next image" at bounding box center [712, 205] width 15 height 15
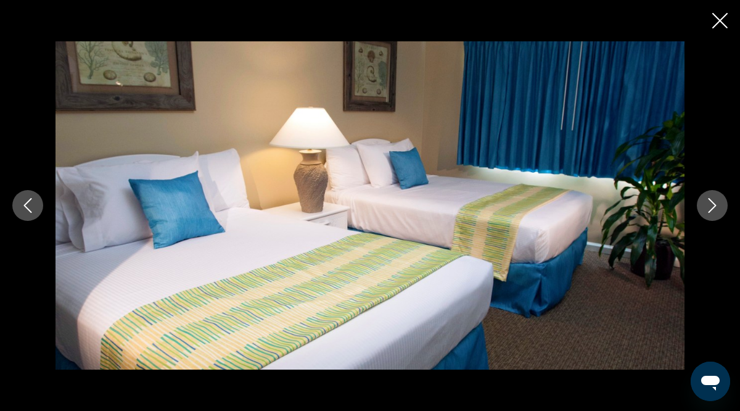
click at [709, 203] on icon "Next image" at bounding box center [712, 205] width 15 height 15
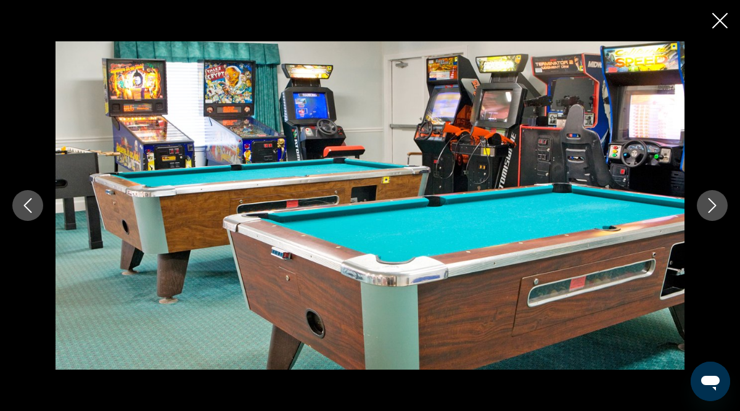
click at [709, 203] on icon "Next image" at bounding box center [712, 205] width 15 height 15
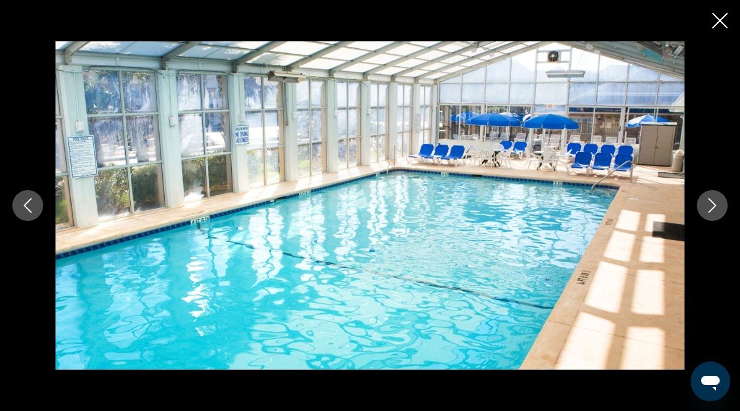
click at [709, 203] on icon "Next image" at bounding box center [712, 205] width 15 height 15
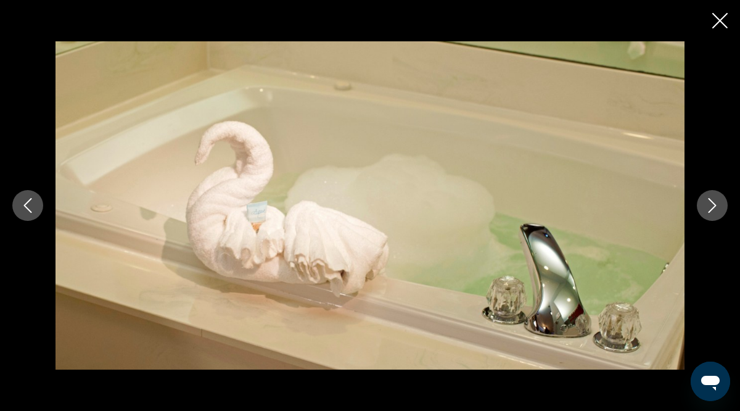
click at [709, 203] on icon "Next image" at bounding box center [712, 205] width 15 height 15
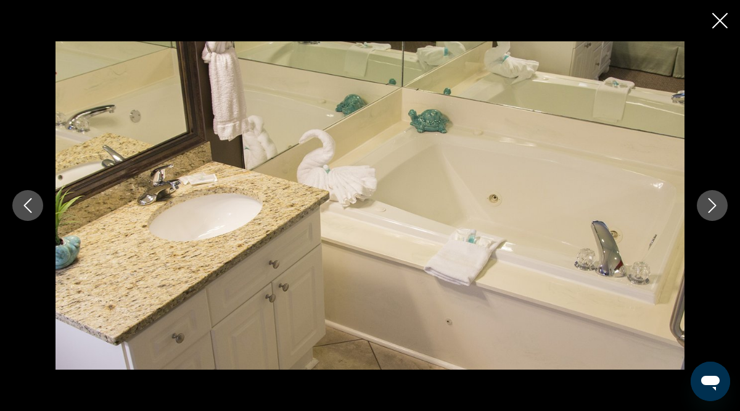
click at [709, 203] on icon "Next image" at bounding box center [712, 205] width 15 height 15
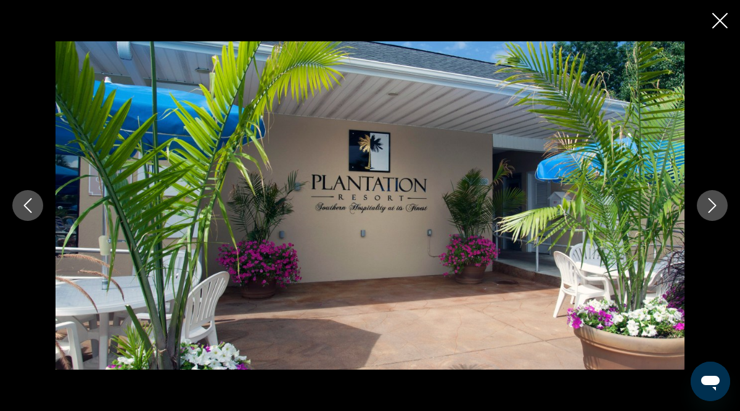
click at [721, 19] on icon "Close slideshow" at bounding box center [719, 20] width 15 height 15
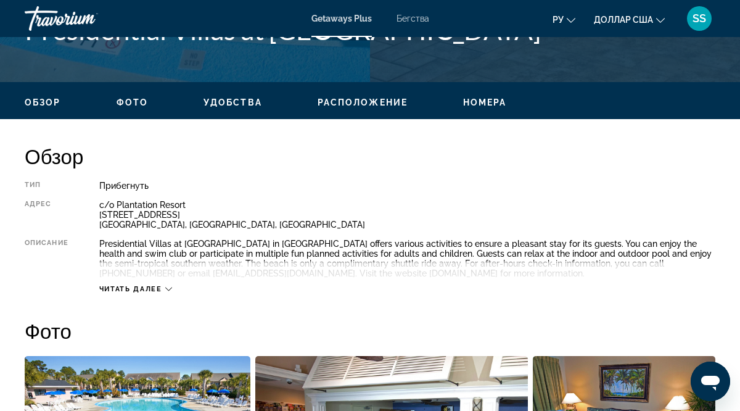
scroll to position [540, 0]
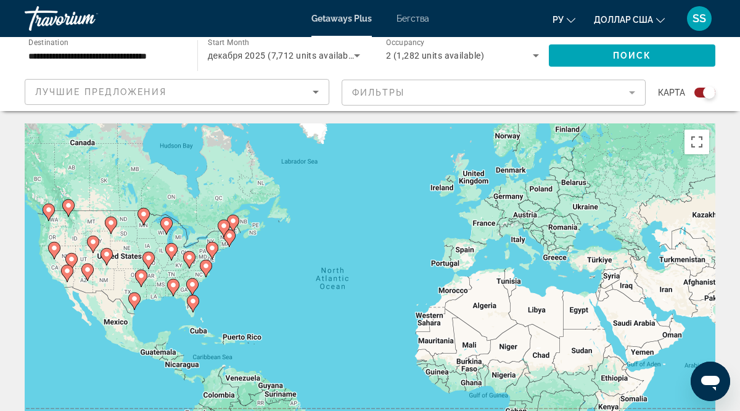
drag, startPoint x: 358, startPoint y: 243, endPoint x: 349, endPoint y: 150, distance: 92.8
click at [350, 164] on div "To activate drag with keyboard, press Alt + Enter. Once in keyboard drag state,…" at bounding box center [370, 308] width 690 height 370
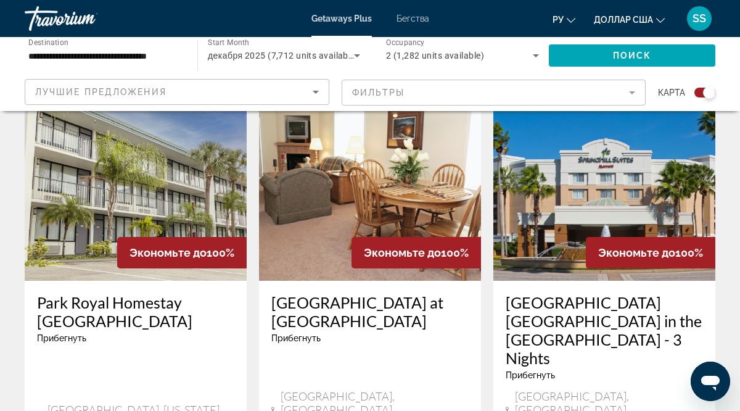
scroll to position [1869, 0]
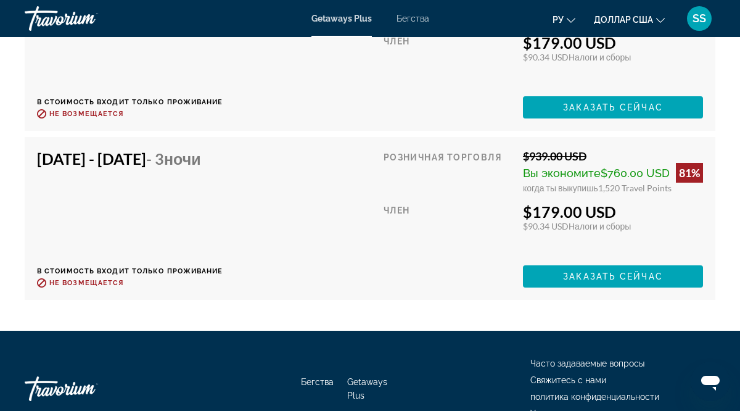
scroll to position [9461, 0]
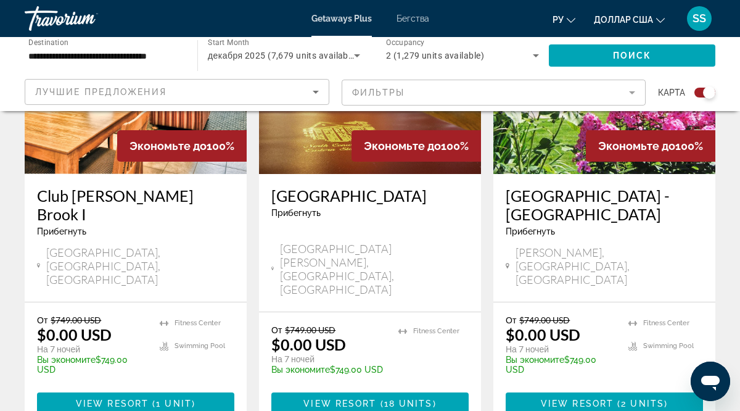
scroll to position [2045, 0]
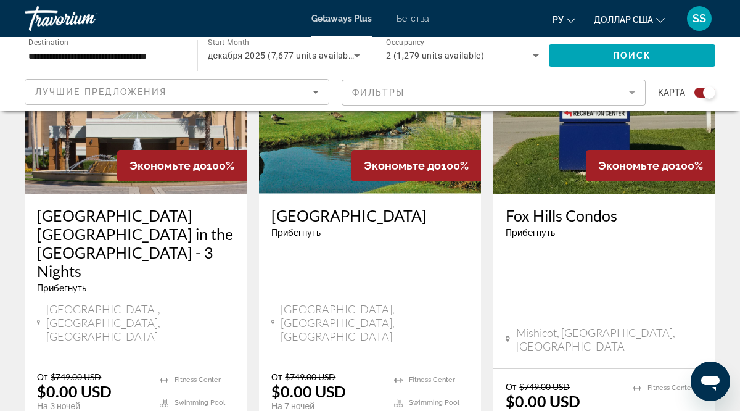
scroll to position [1036, 0]
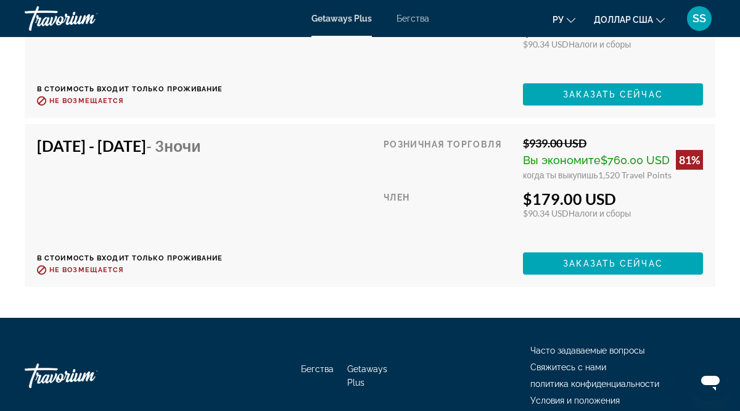
scroll to position [9400, 0]
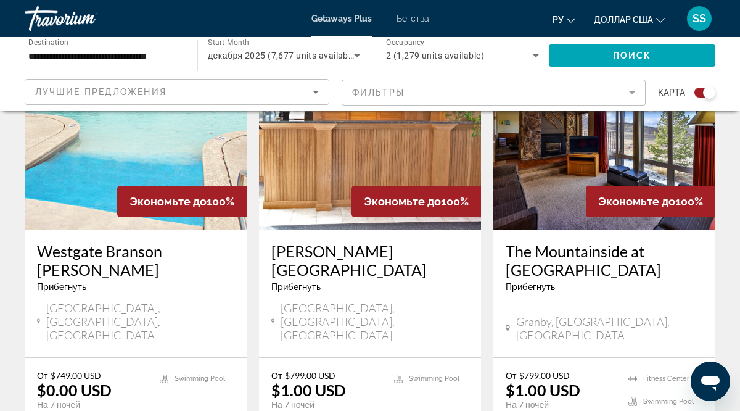
scroll to position [2000, 0]
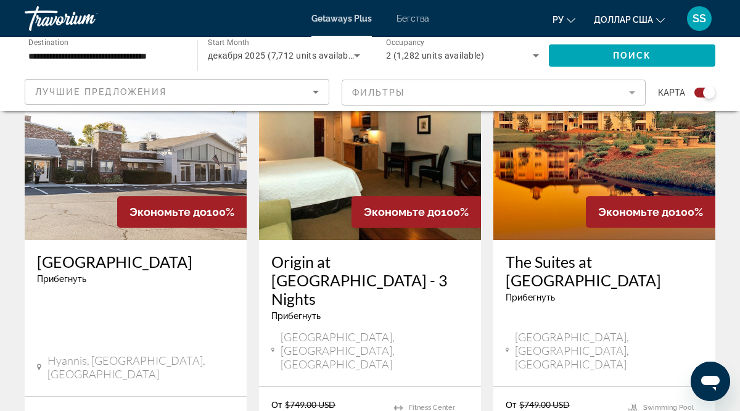
scroll to position [951, 0]
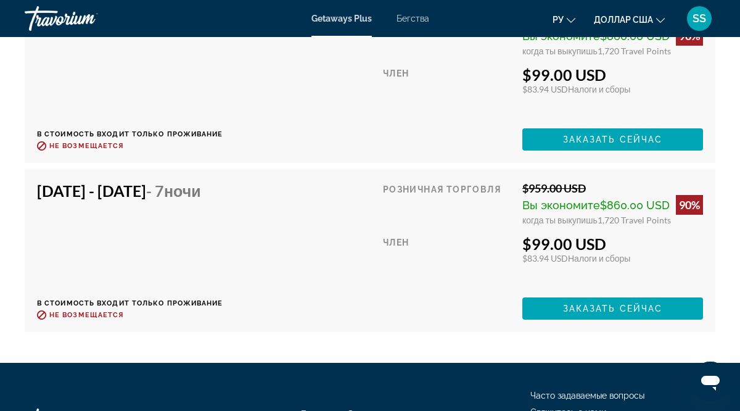
scroll to position [5215, 0]
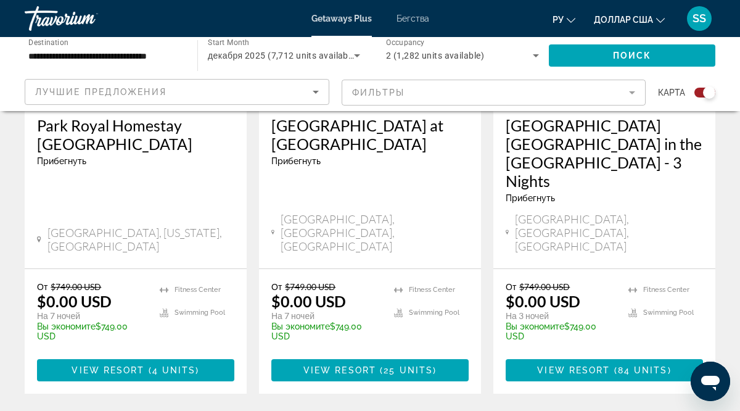
scroll to position [2058, 0]
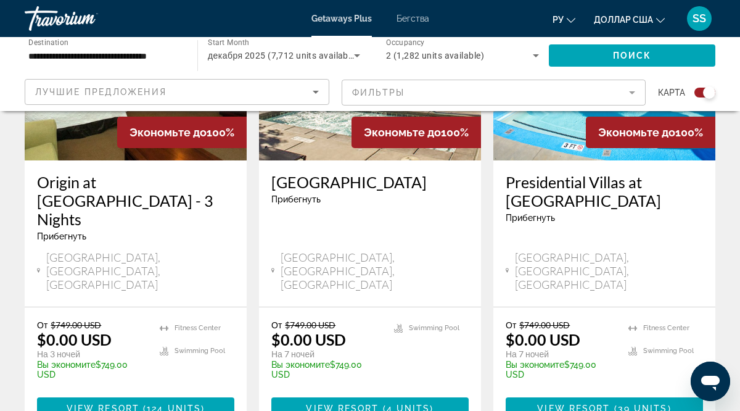
scroll to position [584, 0]
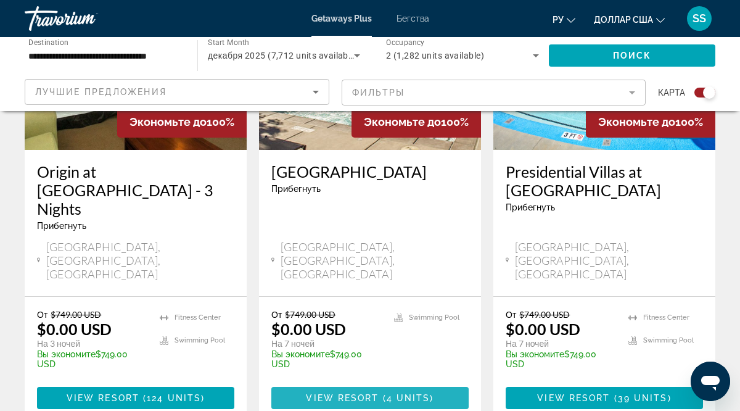
click at [355, 393] on span "View Resort" at bounding box center [342, 398] width 73 height 10
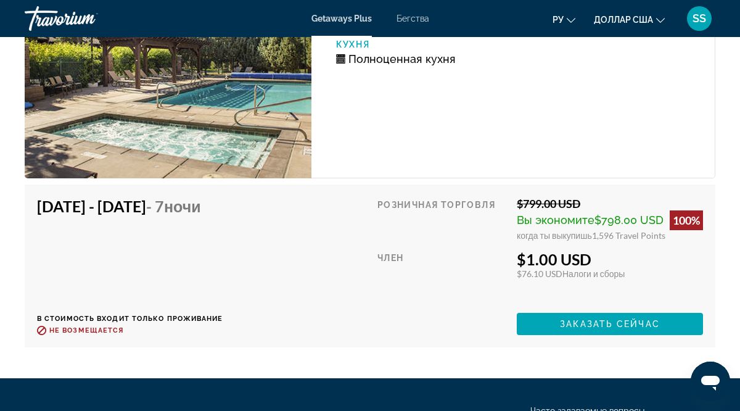
scroll to position [3218, 0]
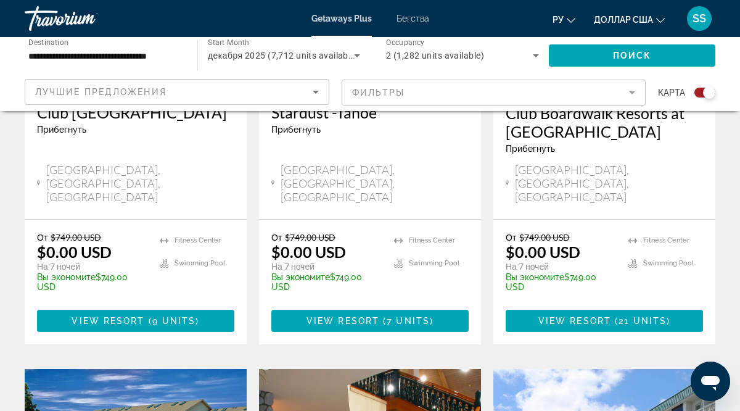
scroll to position [1612, 0]
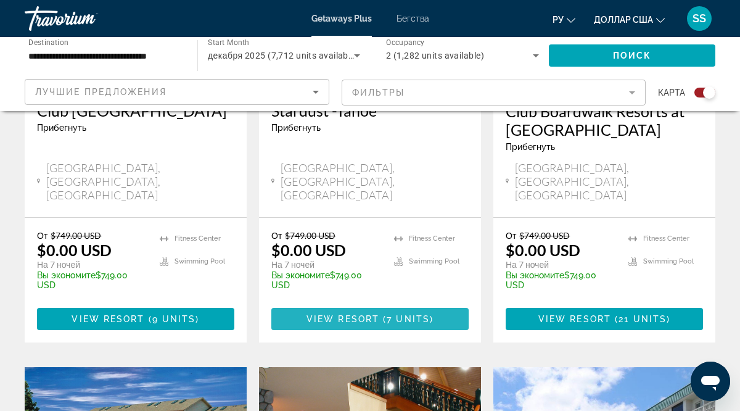
click at [374, 314] on span "View Resort" at bounding box center [342, 319] width 73 height 10
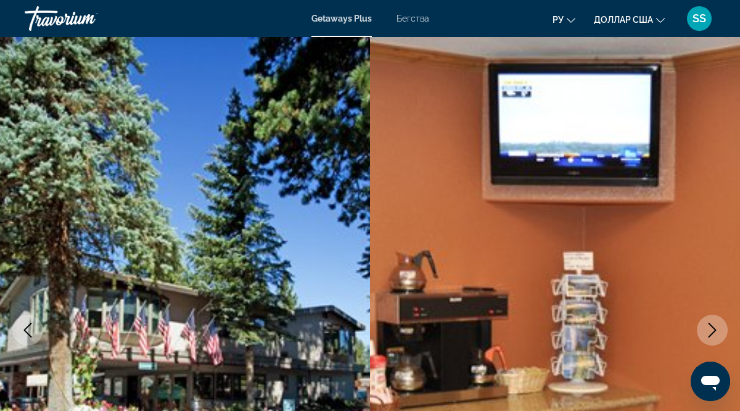
click at [714, 332] on icon "Next image" at bounding box center [712, 329] width 15 height 15
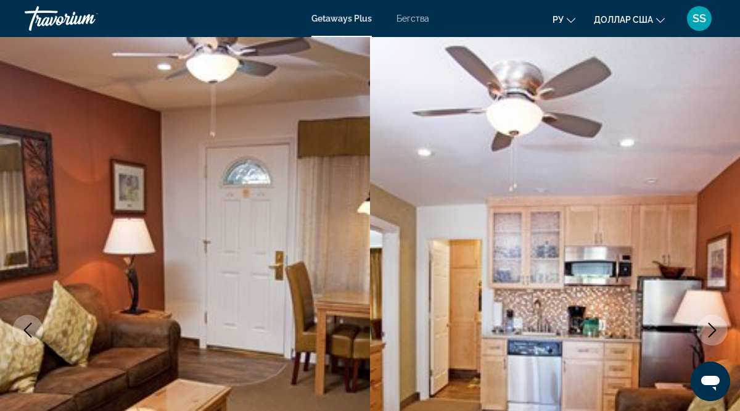
click at [714, 332] on icon "Next image" at bounding box center [712, 329] width 15 height 15
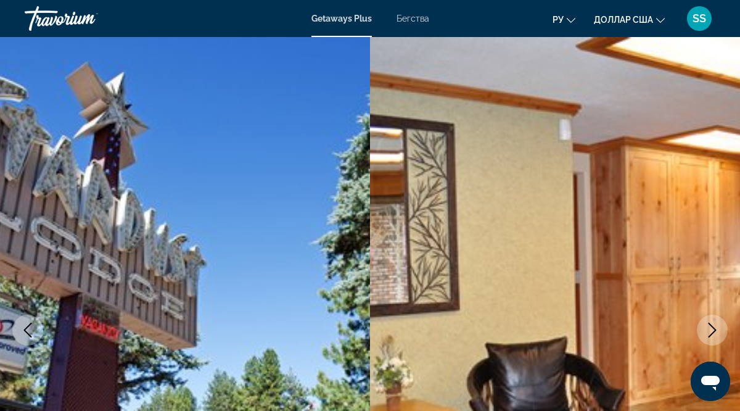
click at [714, 332] on icon "Next image" at bounding box center [712, 329] width 15 height 15
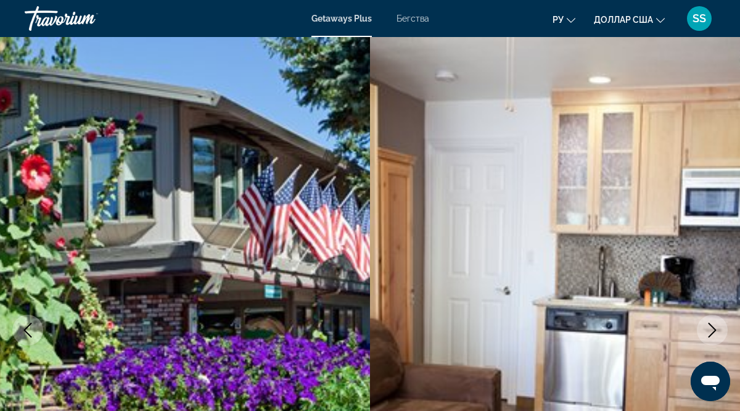
click at [714, 332] on icon "Next image" at bounding box center [712, 329] width 15 height 15
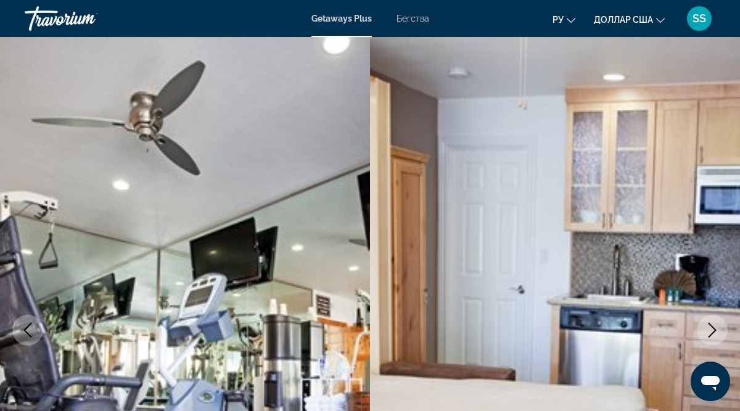
click at [714, 332] on icon "Next image" at bounding box center [712, 329] width 15 height 15
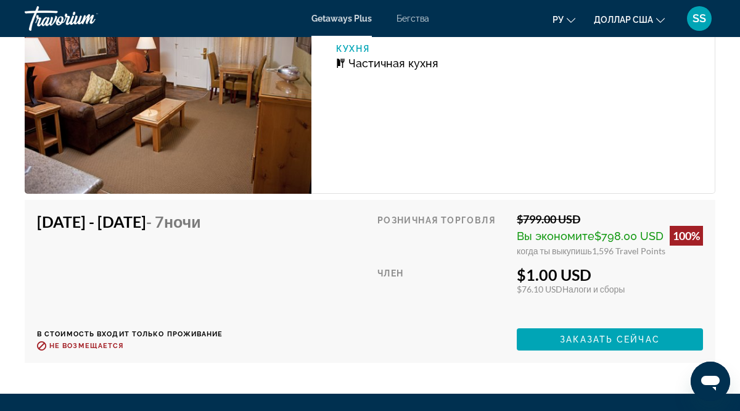
scroll to position [3091, 0]
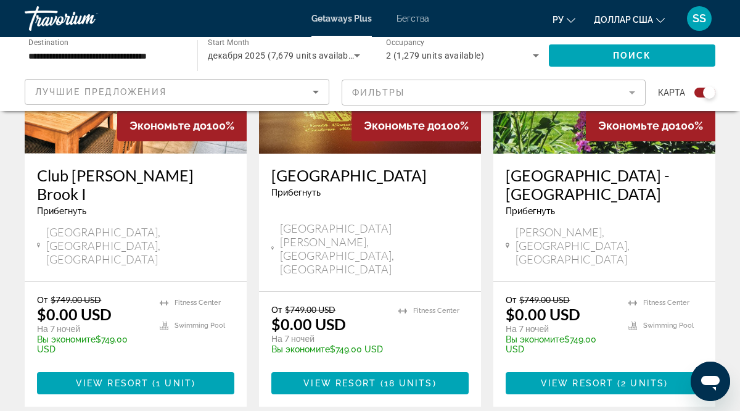
scroll to position [2060, 0]
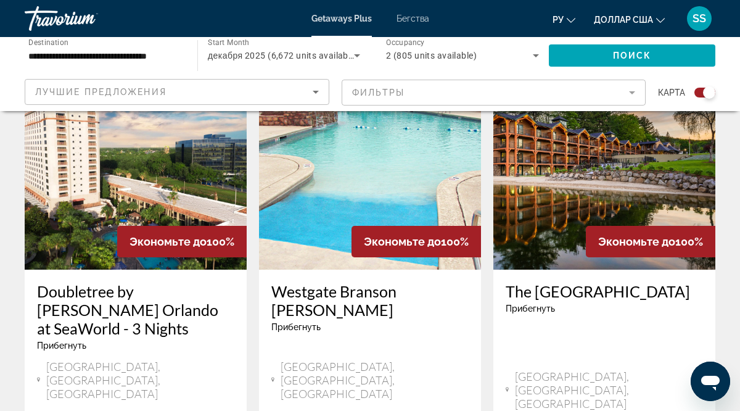
scroll to position [1924, 0]
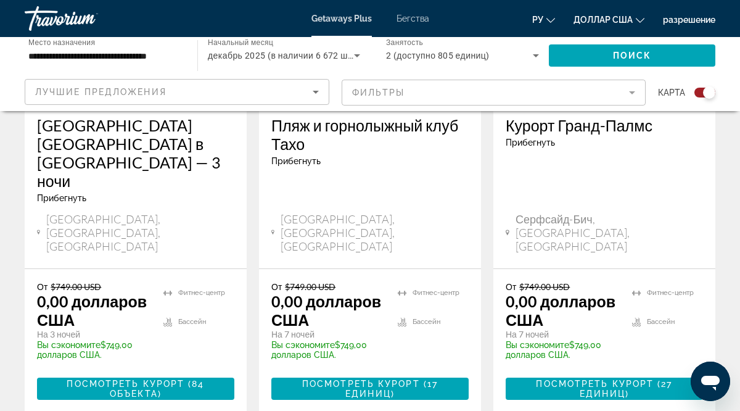
scroll to position [1632, 0]
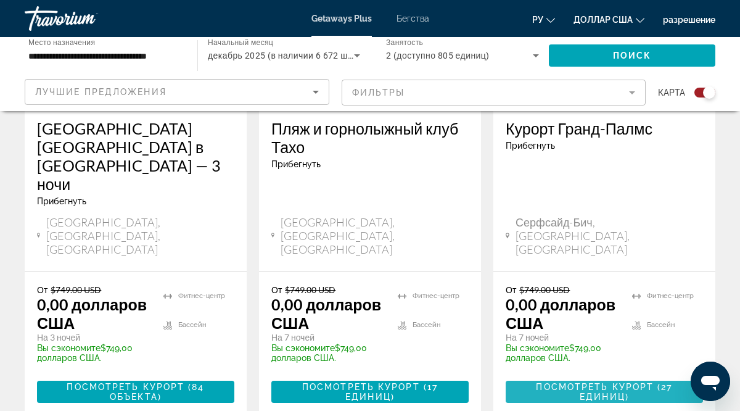
click at [618, 382] on font "Посмотреть курорт" at bounding box center [595, 387] width 118 height 10
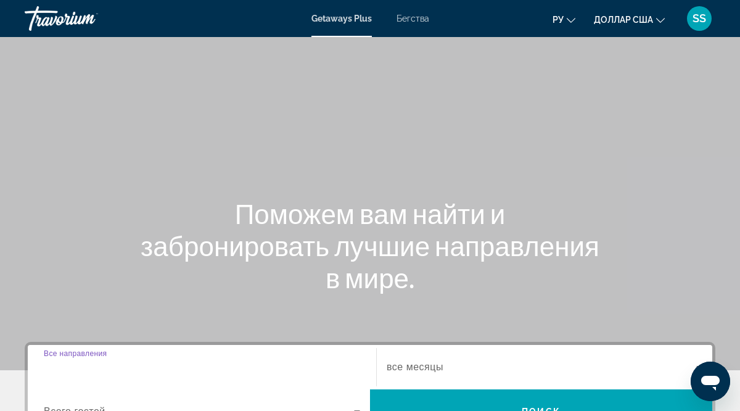
click at [53, 372] on input "Destination Все направления" at bounding box center [202, 367] width 316 height 15
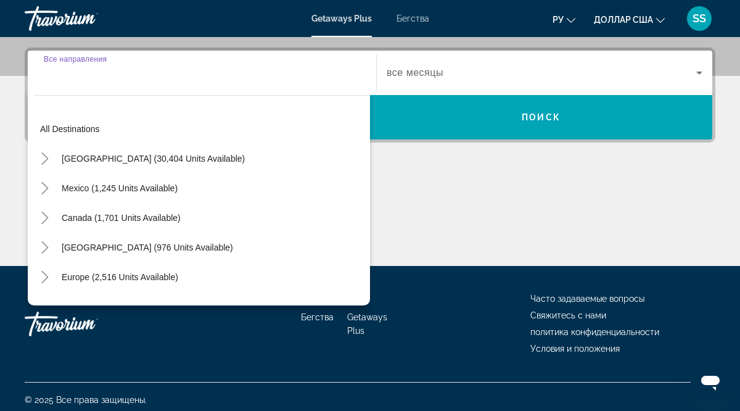
scroll to position [300, 0]
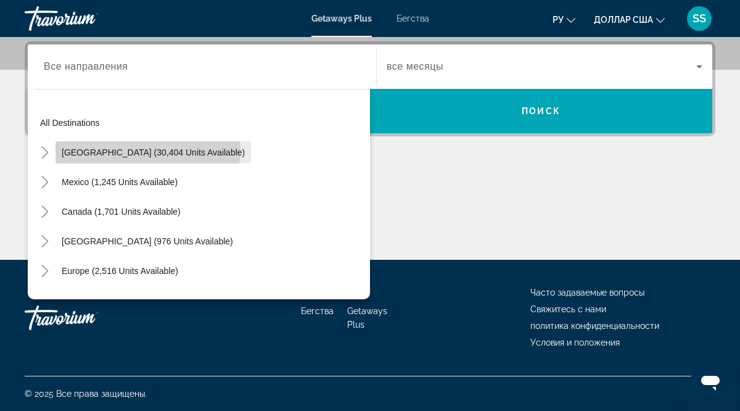
click at [147, 149] on span "United States (30,404 units available)" at bounding box center [153, 152] width 183 height 10
type input "**********"
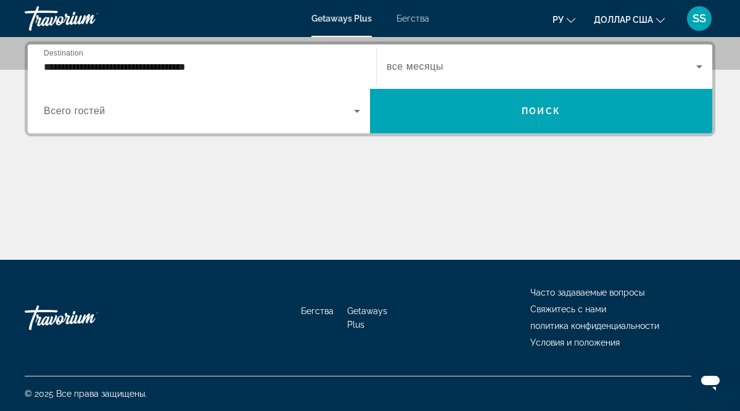
click at [96, 115] on span "Всего гостей" at bounding box center [75, 110] width 62 height 10
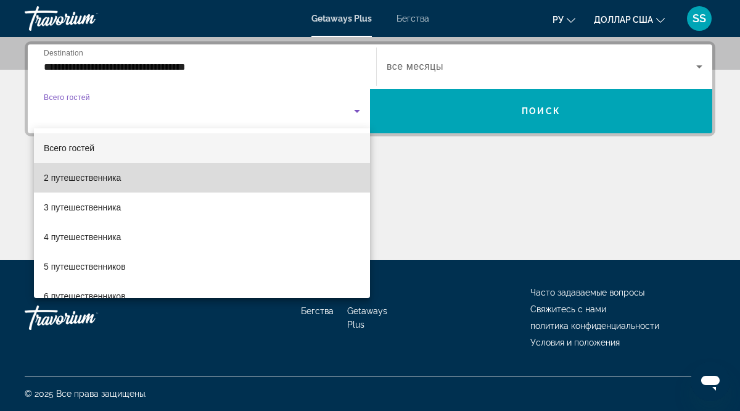
click at [75, 180] on font "2 путешественника" at bounding box center [82, 178] width 77 height 10
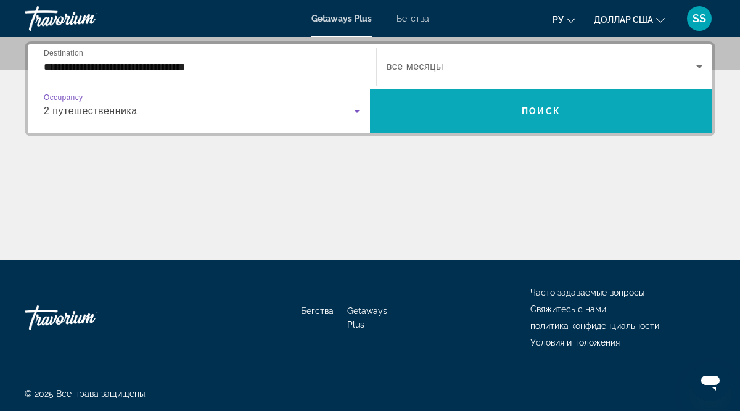
click at [504, 123] on span "Виджет поиска" at bounding box center [541, 111] width 342 height 30
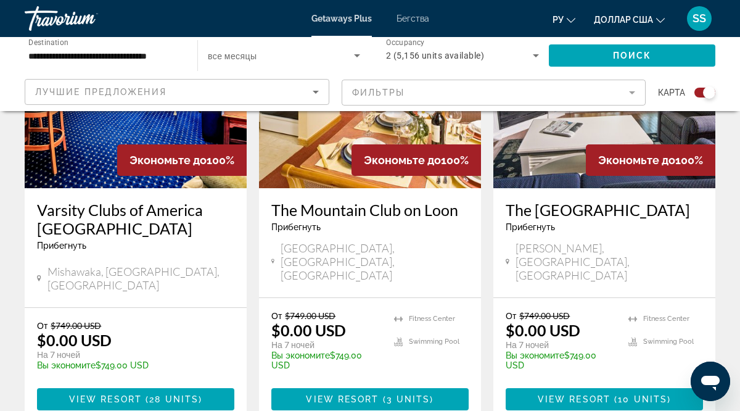
scroll to position [547, 0]
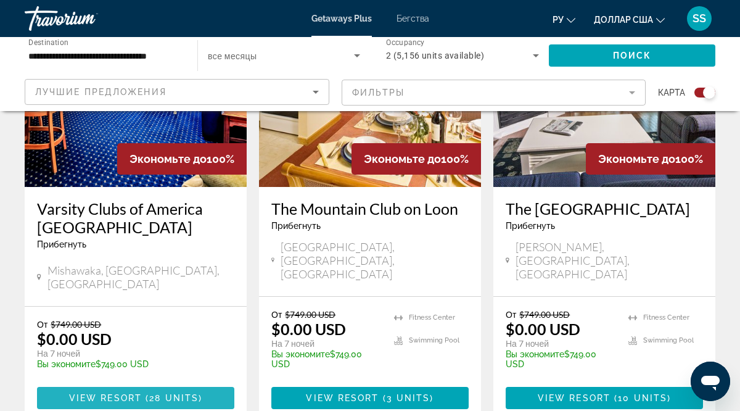
click at [141, 393] on span "View Resort" at bounding box center [105, 398] width 73 height 10
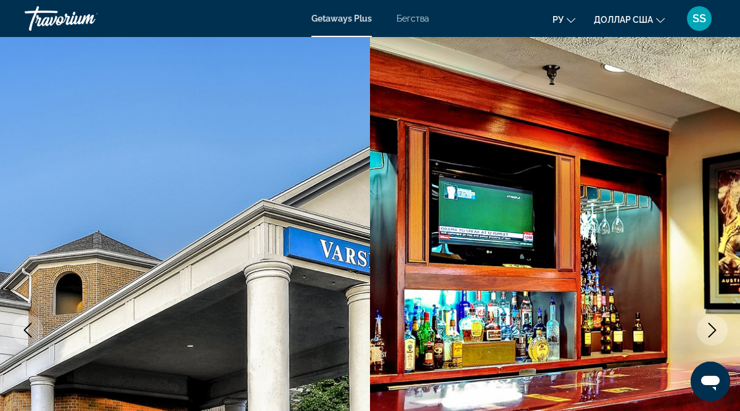
click at [195, 152] on img "Основное содержание" at bounding box center [185, 330] width 370 height 586
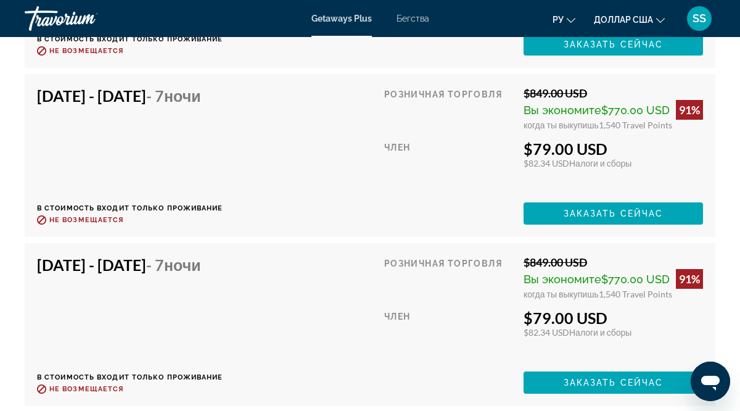
scroll to position [2930, 0]
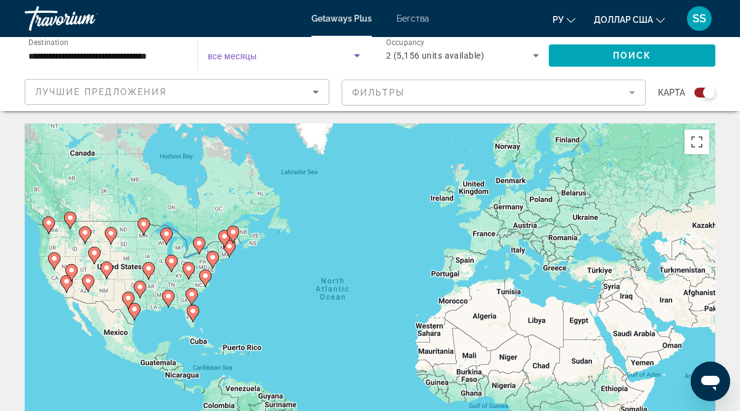
click at [355, 53] on icon "Search widget" at bounding box center [356, 55] width 15 height 15
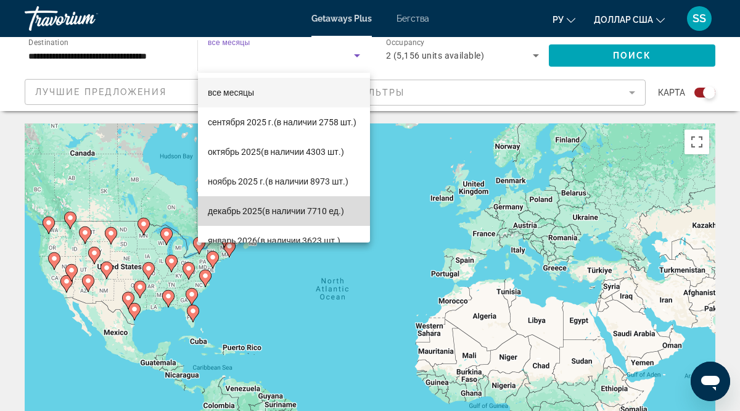
click at [329, 214] on font "(в наличии 7710 ед.)" at bounding box center [303, 211] width 82 height 10
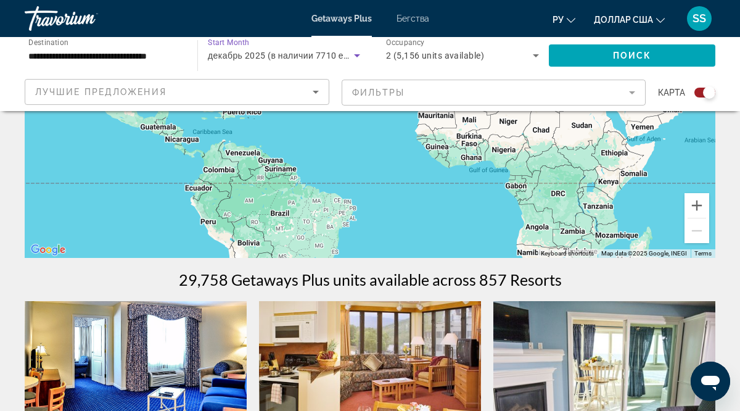
scroll to position [191, 0]
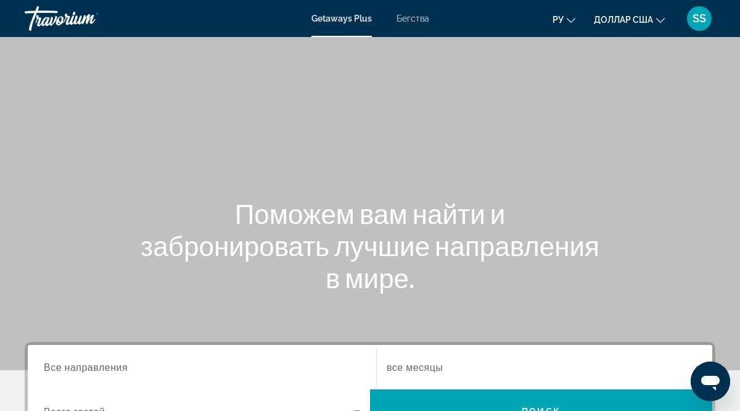
click at [104, 372] on span "Все направления" at bounding box center [86, 367] width 84 height 12
click at [104, 372] on input "Destination Все направления" at bounding box center [202, 367] width 316 height 15
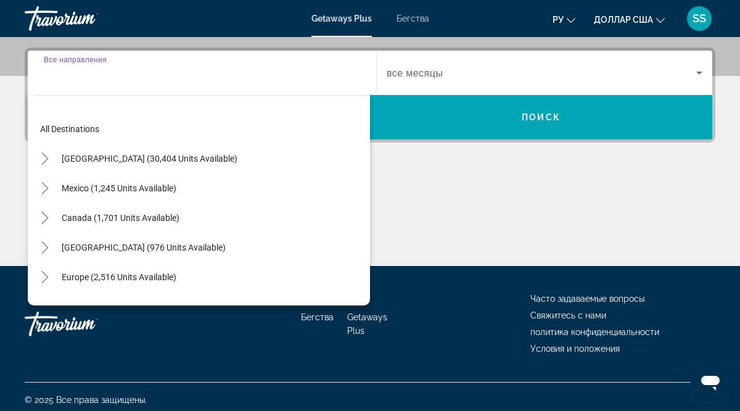
scroll to position [300, 0]
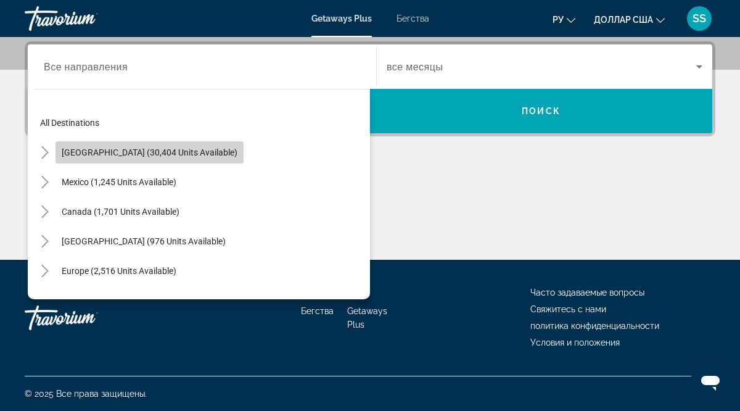
click at [166, 153] on span "United States (30,404 units available)" at bounding box center [150, 152] width 176 height 10
type input "**********"
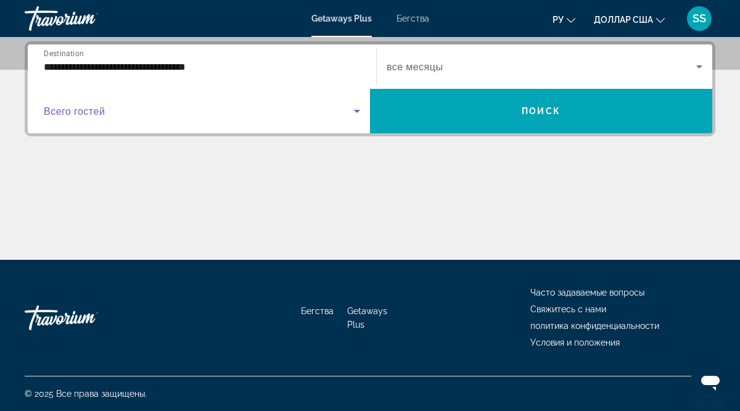
click at [107, 113] on span "Search widget" at bounding box center [199, 111] width 310 height 15
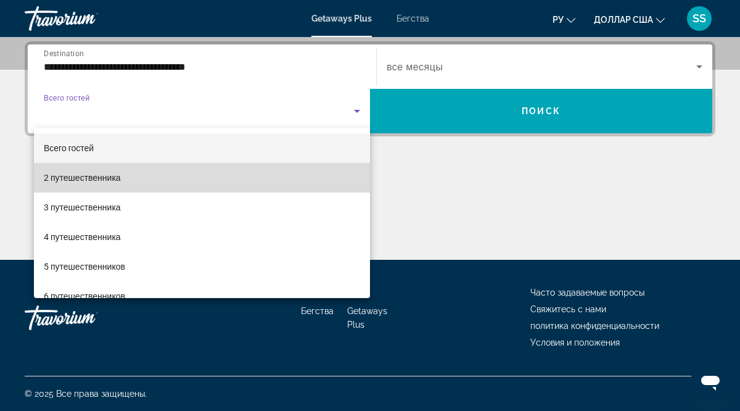
click at [116, 179] on font "2 путешественника" at bounding box center [82, 178] width 77 height 10
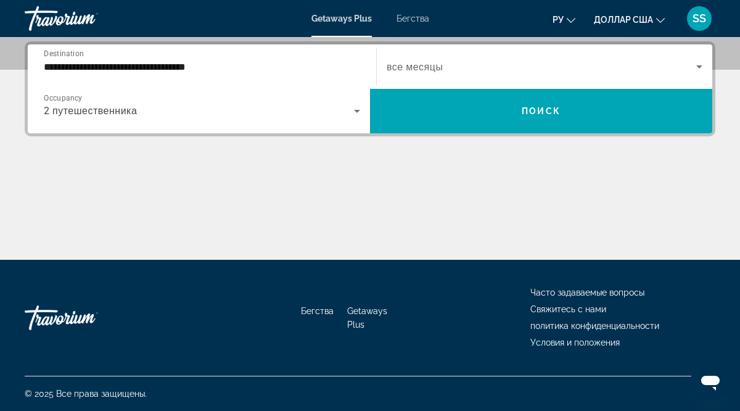
click at [473, 75] on div "Search widget" at bounding box center [544, 66] width 316 height 35
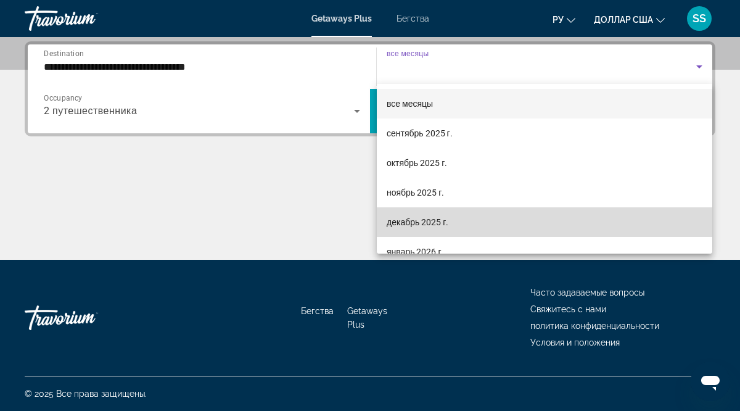
click at [427, 223] on font "декабрь 2025 г." at bounding box center [417, 222] width 62 height 10
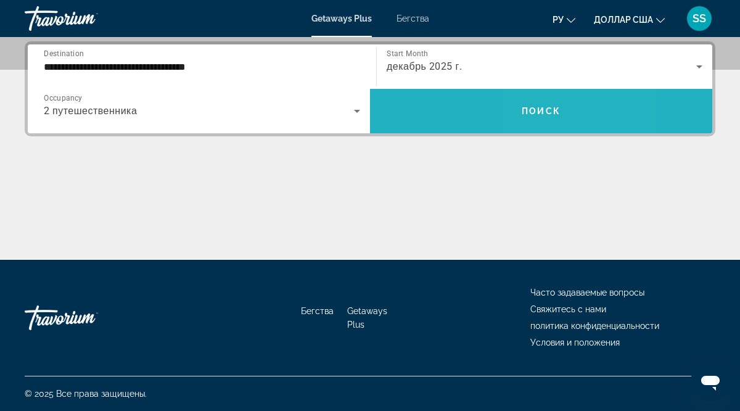
click at [529, 115] on span "Поиск" at bounding box center [540, 111] width 39 height 10
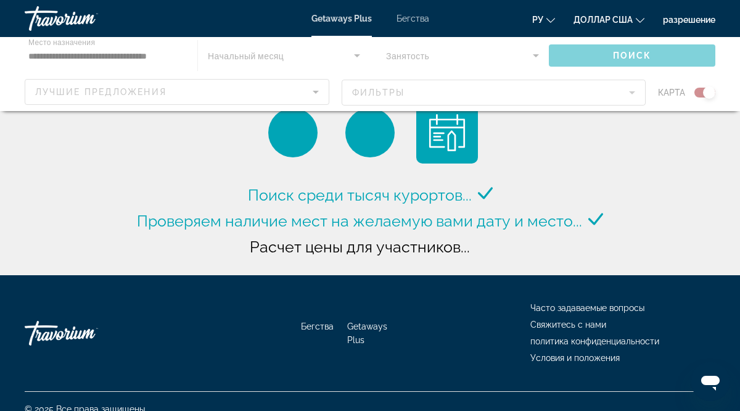
click at [310, 327] on font "Бегства" at bounding box center [317, 326] width 33 height 10
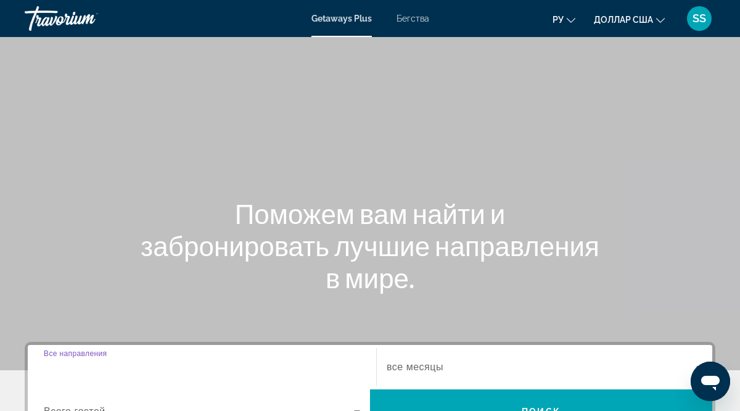
click at [83, 372] on input "Destination Все направления" at bounding box center [202, 367] width 316 height 15
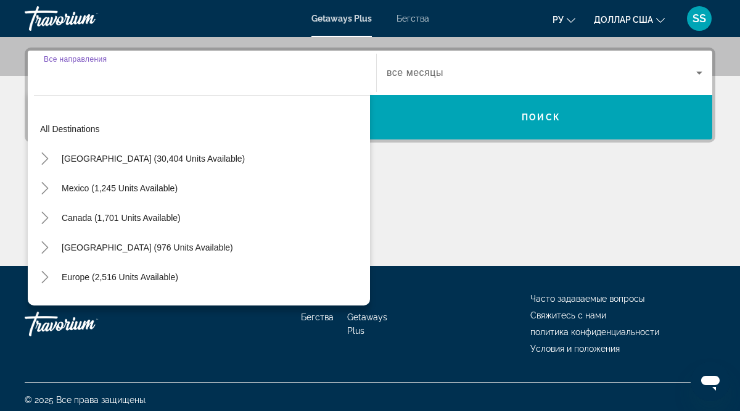
scroll to position [300, 0]
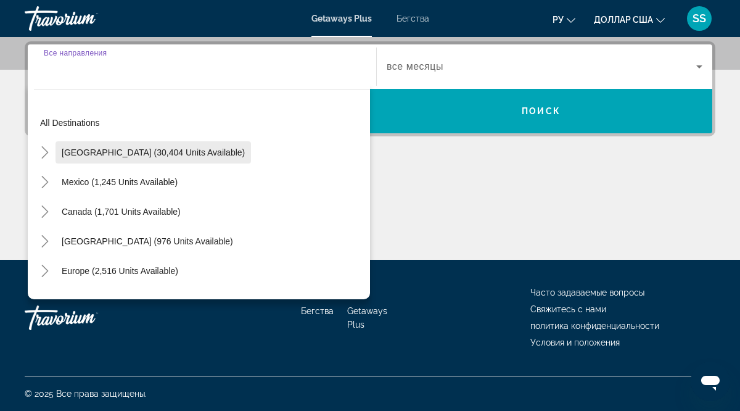
click at [194, 155] on span "United States (30,404 units available)" at bounding box center [153, 152] width 183 height 10
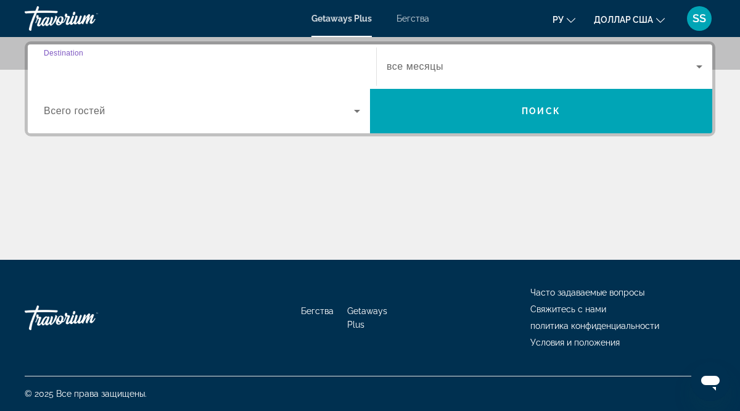
type input "**********"
click at [96, 112] on span "Всего гостей" at bounding box center [75, 110] width 62 height 10
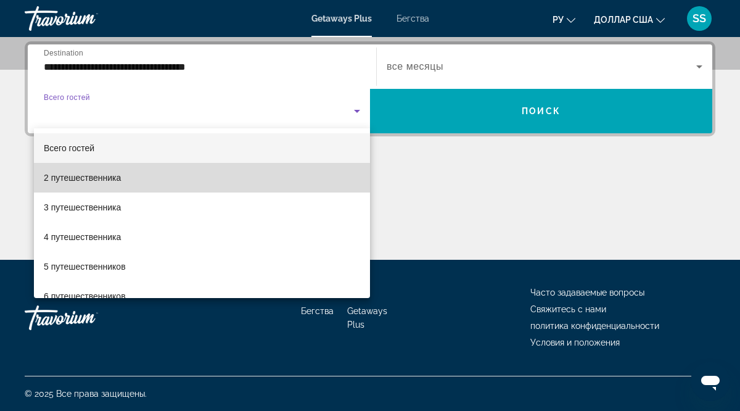
click at [100, 179] on font "2 путешественника" at bounding box center [82, 178] width 77 height 10
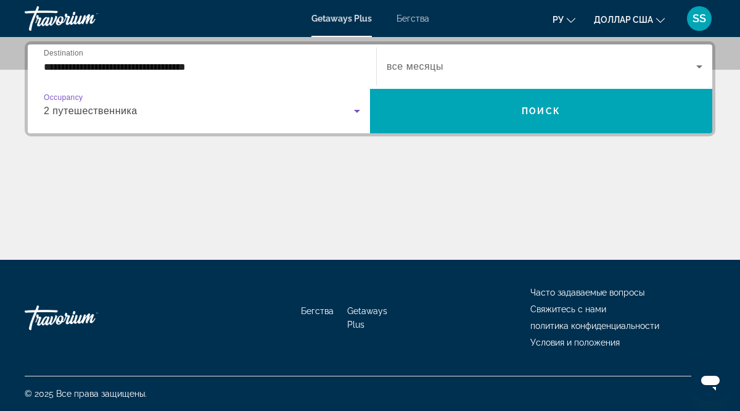
click at [409, 68] on span "все месяцы" at bounding box center [414, 66] width 57 height 10
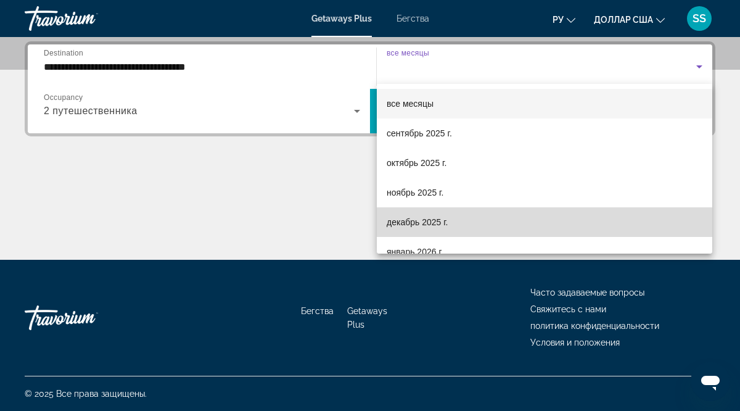
click at [428, 224] on font "декабрь 2025 г." at bounding box center [416, 222] width 61 height 10
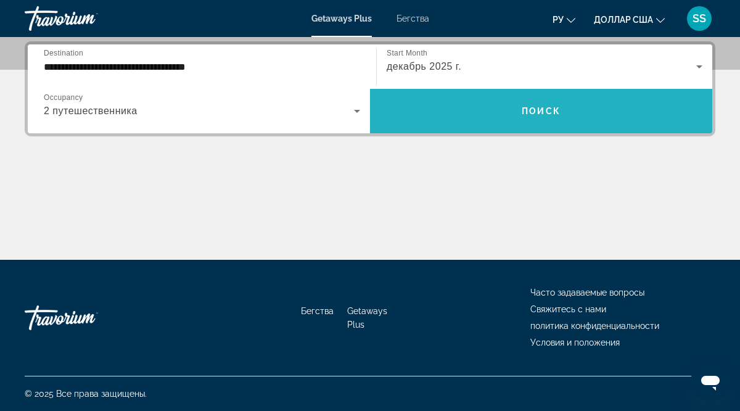
click at [550, 108] on span "Поиск" at bounding box center [540, 111] width 39 height 10
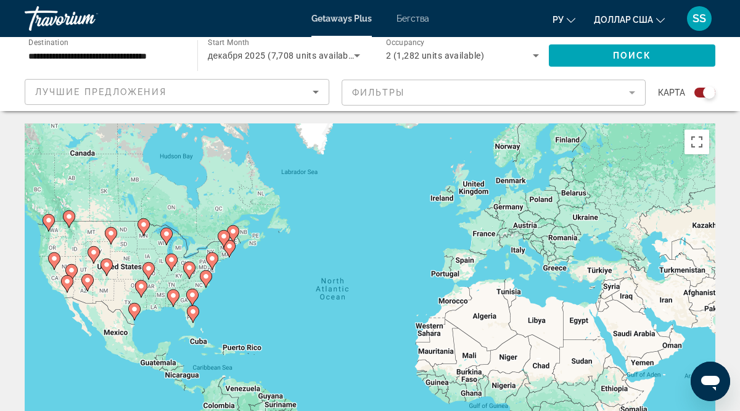
click at [368, 301] on div "To activate drag with keyboard, press Alt + Enter. Once in keyboard drag state,…" at bounding box center [370, 308] width 690 height 370
click at [375, 254] on div "To activate drag with keyboard, press Alt + Enter. Once in keyboard drag state,…" at bounding box center [370, 308] width 690 height 370
drag, startPoint x: 375, startPoint y: 254, endPoint x: 377, endPoint y: 235, distance: 18.6
click at [376, 239] on div "To activate drag with keyboard, press Alt + Enter. Once in keyboard drag state,…" at bounding box center [370, 308] width 690 height 370
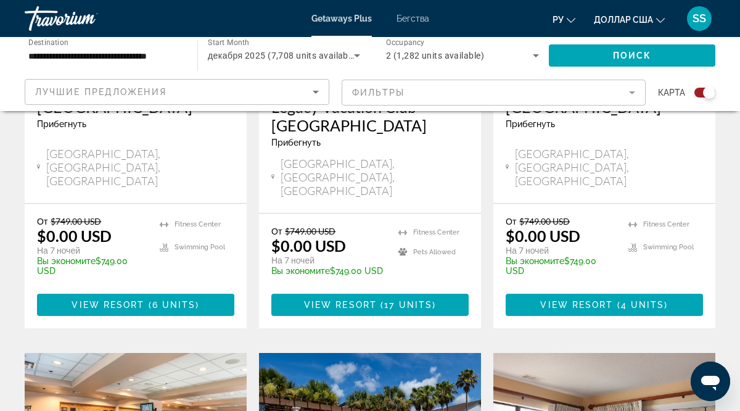
scroll to position [1600, 0]
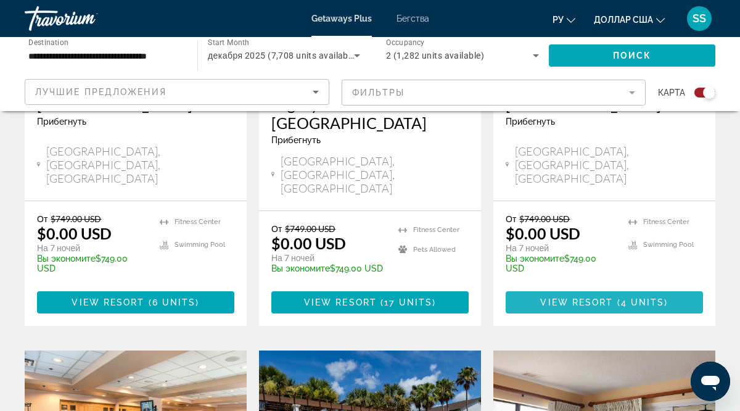
click at [586, 297] on span "View Resort" at bounding box center [576, 302] width 73 height 10
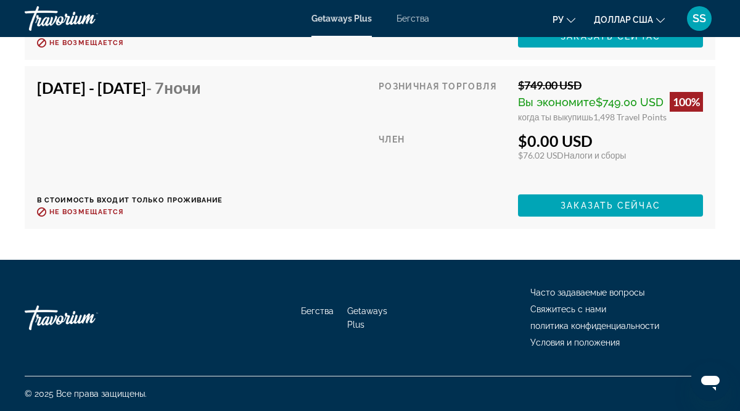
scroll to position [2991, 0]
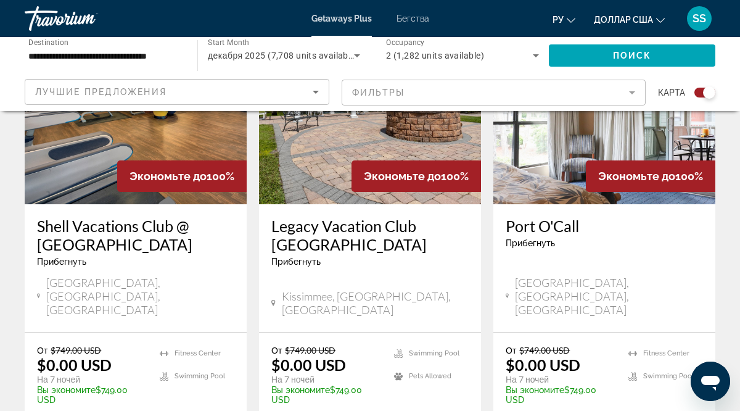
scroll to position [1943, 0]
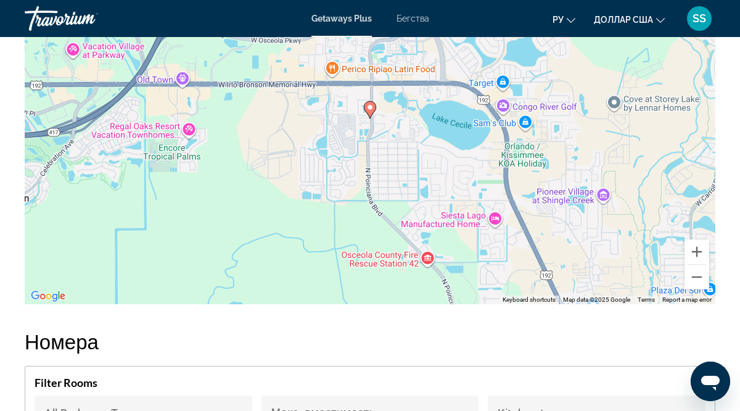
scroll to position [2229, 0]
click at [693, 253] on button "Zoom in" at bounding box center [696, 252] width 25 height 25
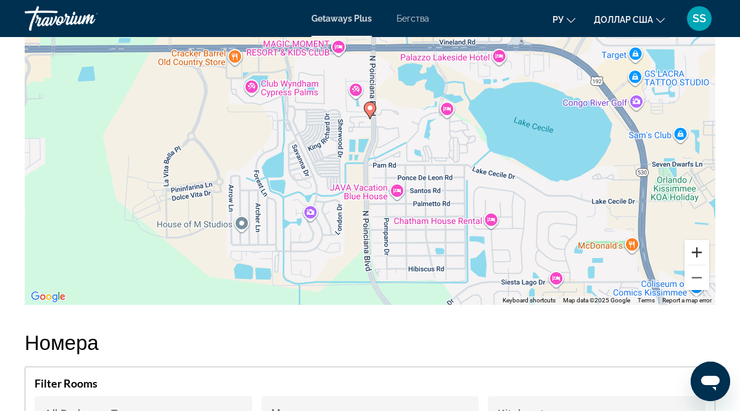
click at [693, 253] on button "Zoom in" at bounding box center [696, 252] width 25 height 25
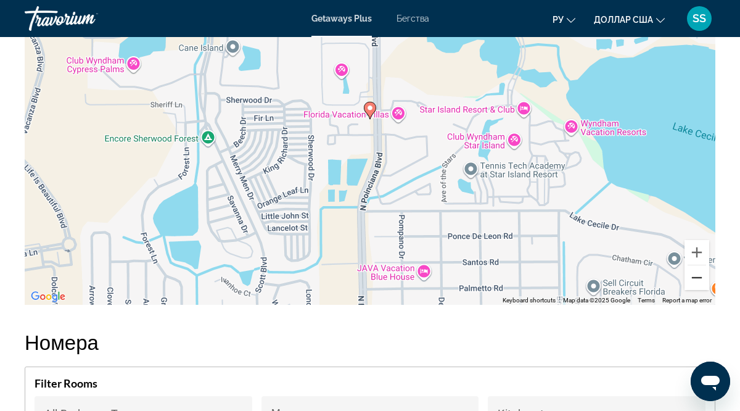
click at [696, 277] on button "Zoom out" at bounding box center [696, 277] width 25 height 25
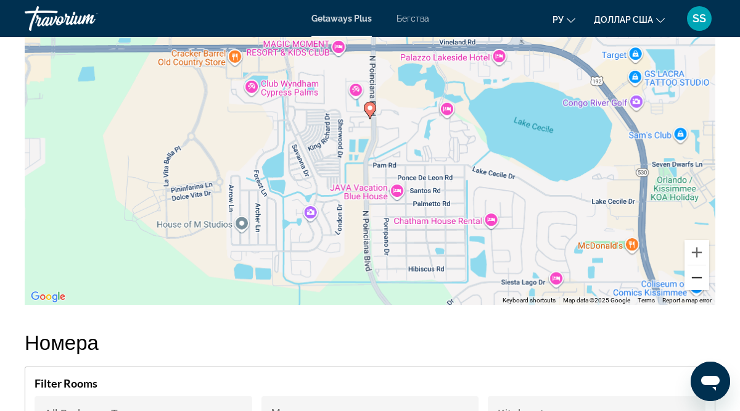
click at [696, 277] on button "Zoom out" at bounding box center [696, 277] width 25 height 25
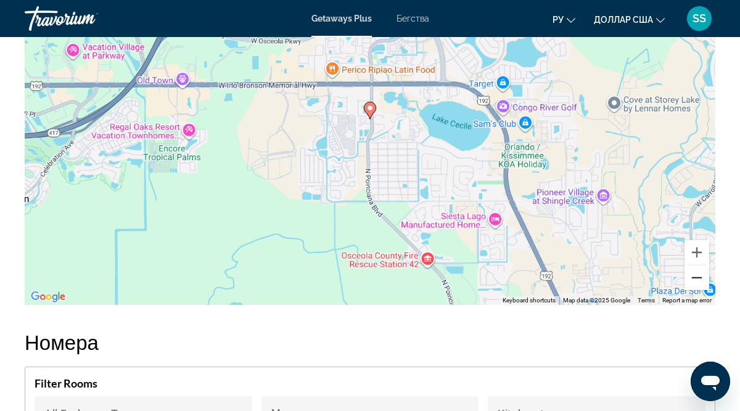
click at [696, 277] on button "Zoom out" at bounding box center [696, 277] width 25 height 25
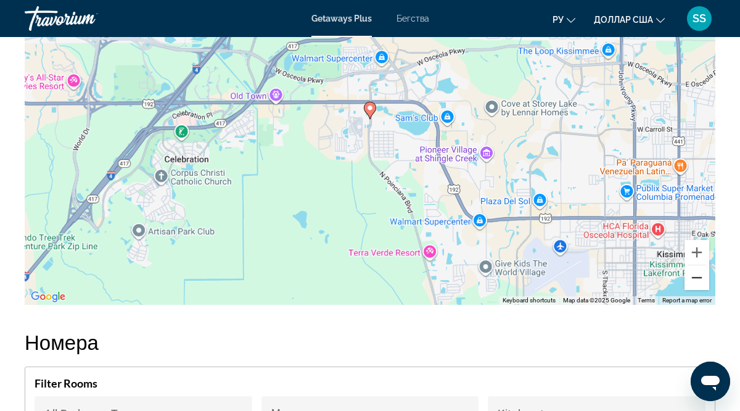
click at [696, 277] on button "Zoom out" at bounding box center [696, 277] width 25 height 25
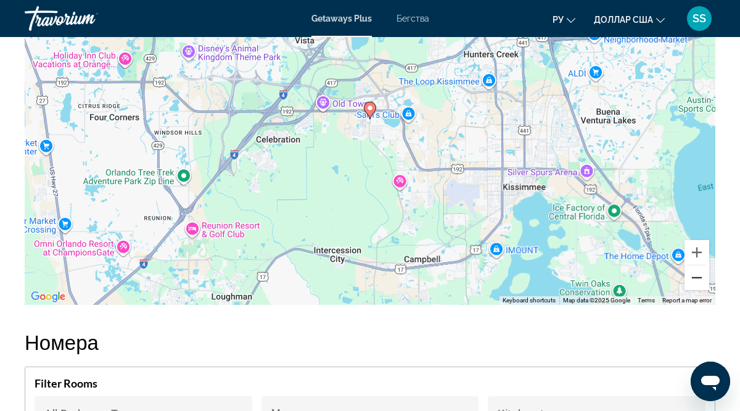
click at [696, 277] on button "Zoom out" at bounding box center [696, 277] width 25 height 25
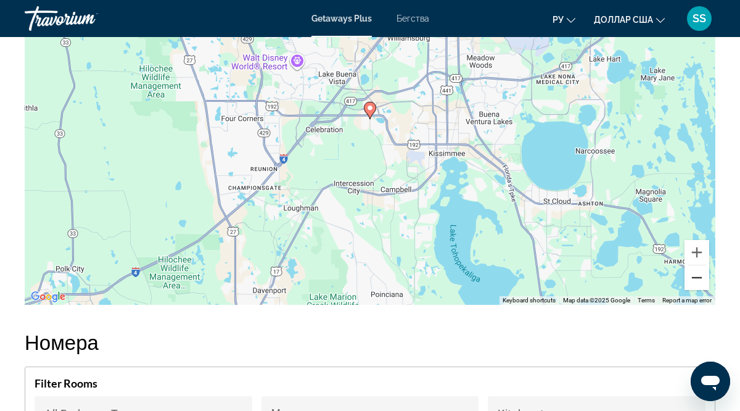
click at [696, 277] on button "Zoom out" at bounding box center [696, 277] width 25 height 25
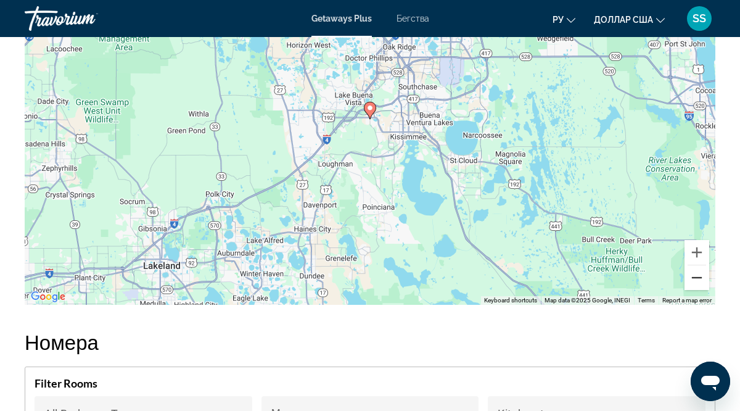
click at [696, 277] on button "Zoom out" at bounding box center [696, 277] width 25 height 25
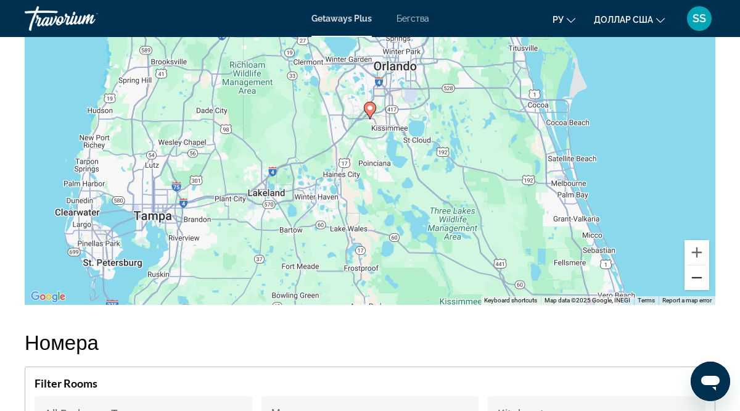
click at [695, 276] on button "Zoom out" at bounding box center [696, 277] width 25 height 25
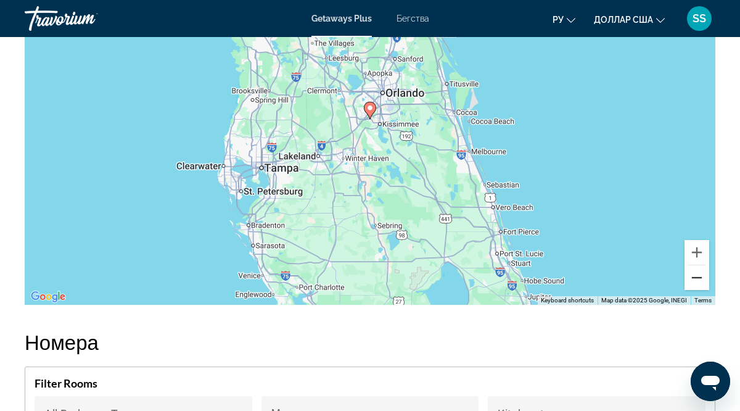
click at [697, 279] on button "Zoom out" at bounding box center [696, 277] width 25 height 25
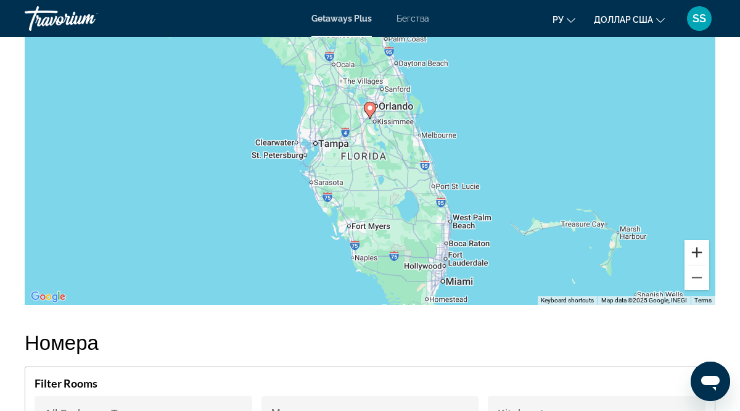
click at [695, 251] on button "Zoom in" at bounding box center [696, 252] width 25 height 25
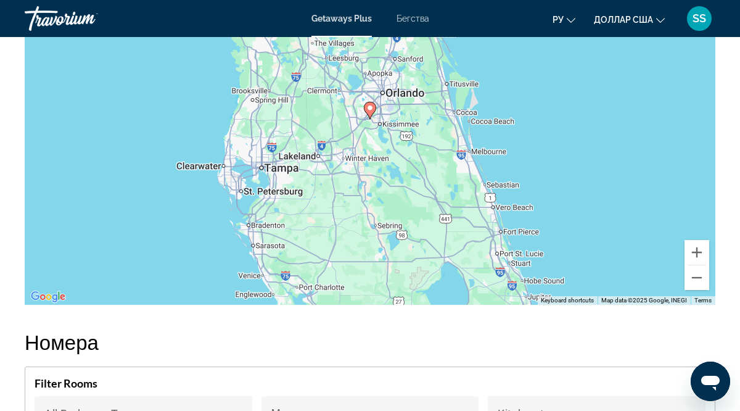
click at [256, 261] on div "To activate drag with keyboard, press Alt + Enter. Once in keyboard drag state,…" at bounding box center [370, 120] width 690 height 370
drag, startPoint x: 246, startPoint y: 201, endPoint x: 272, endPoint y: 169, distance: 41.2
click at [252, 192] on div "To activate drag with keyboard, press Alt + Enter. Once in keyboard drag state,…" at bounding box center [370, 120] width 690 height 370
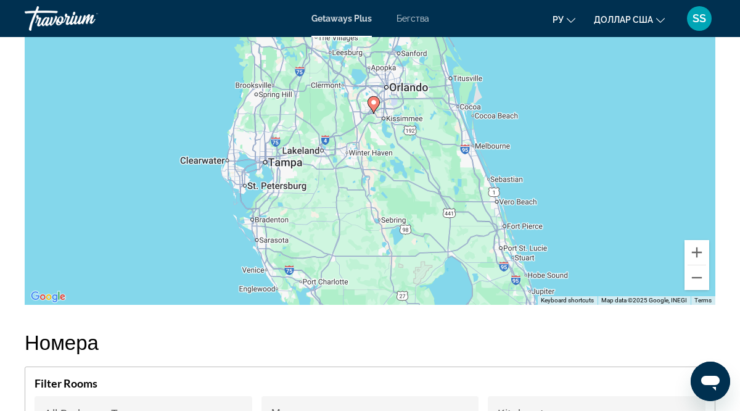
click at [373, 105] on image "Основное содержание" at bounding box center [373, 102] width 7 height 7
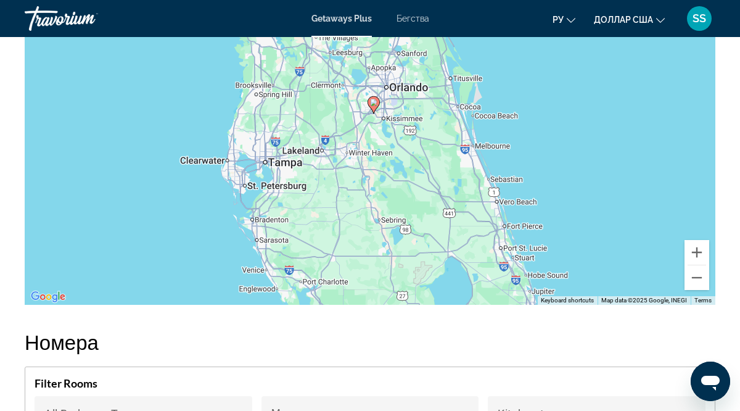
click at [374, 102] on image "Основное содержание" at bounding box center [373, 102] width 7 height 7
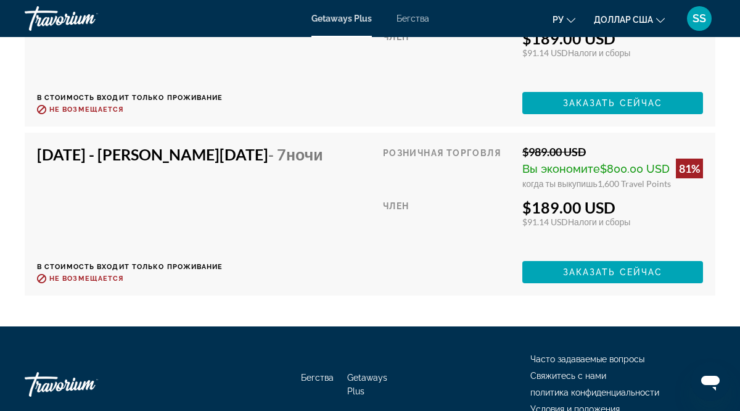
scroll to position [4482, 0]
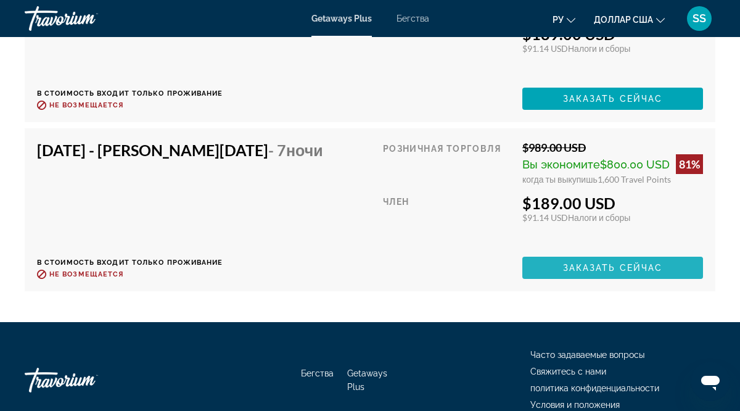
click at [600, 263] on span "Заказать сейчас" at bounding box center [613, 268] width 100 height 10
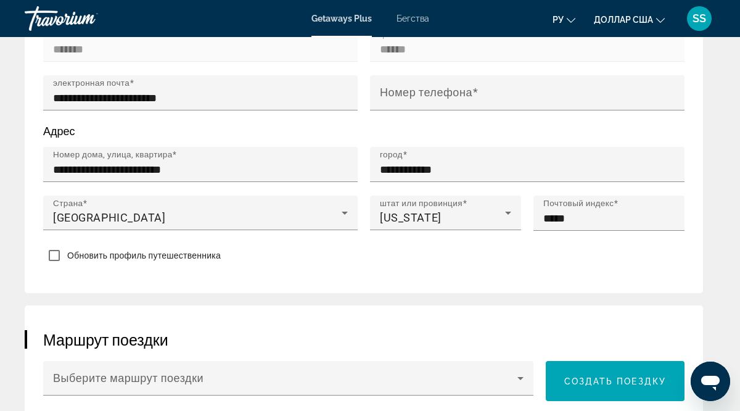
scroll to position [765, 0]
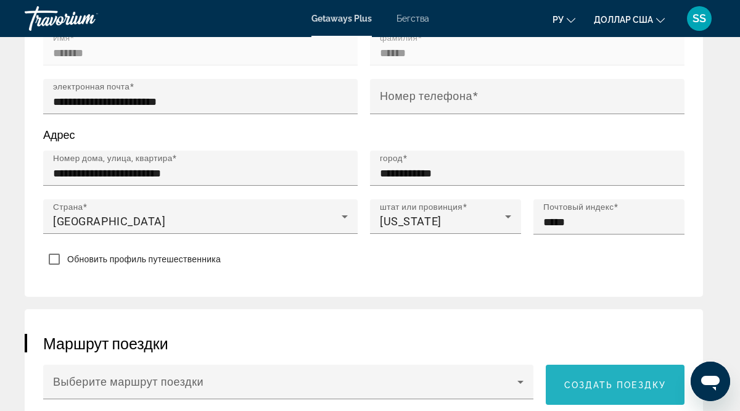
click at [619, 377] on span "Основное содержание" at bounding box center [615, 385] width 139 height 30
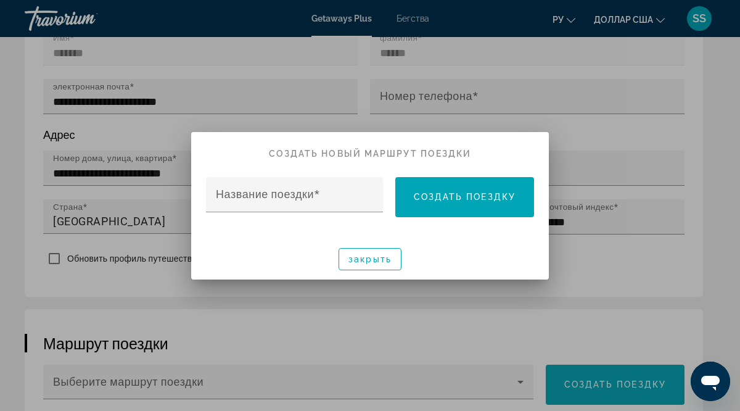
scroll to position [0, 0]
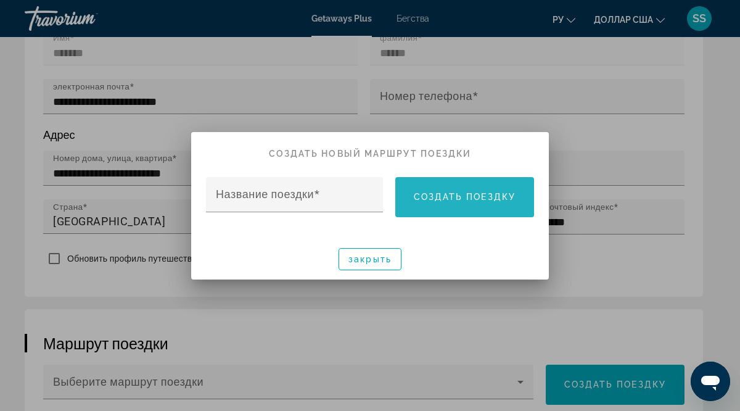
click at [486, 192] on font "Создать поездку" at bounding box center [465, 197] width 102 height 10
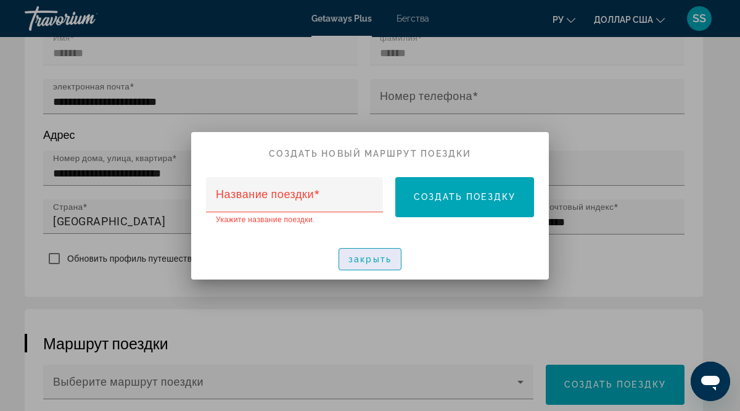
click at [367, 253] on span "button" at bounding box center [370, 259] width 62 height 30
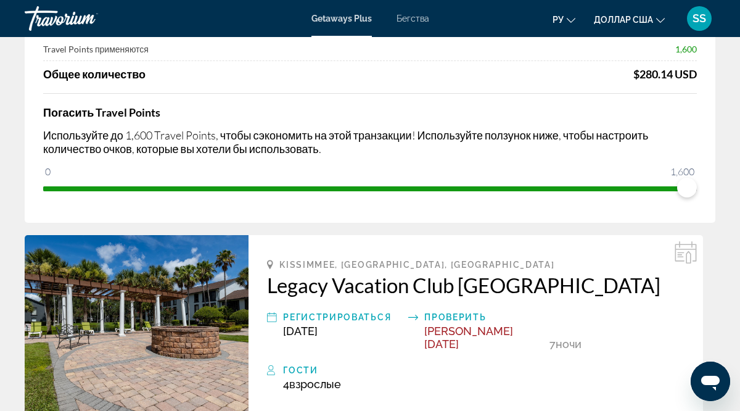
scroll to position [162, 0]
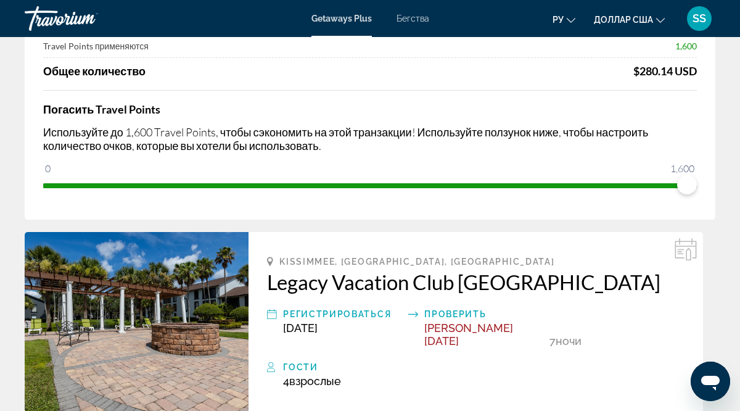
click at [269, 281] on h2 "Legacy Vacation Club [GEOGRAPHIC_DATA]" at bounding box center [475, 281] width 417 height 25
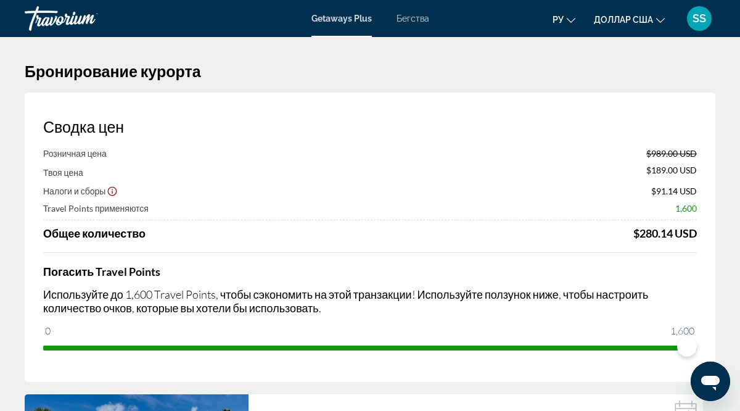
click at [259, 181] on div "Розничная цена $989.00 USD Твоя цена $189.00 USD Налоги и сборы $91.14 USD Trav…" at bounding box center [369, 194] width 653 height 92
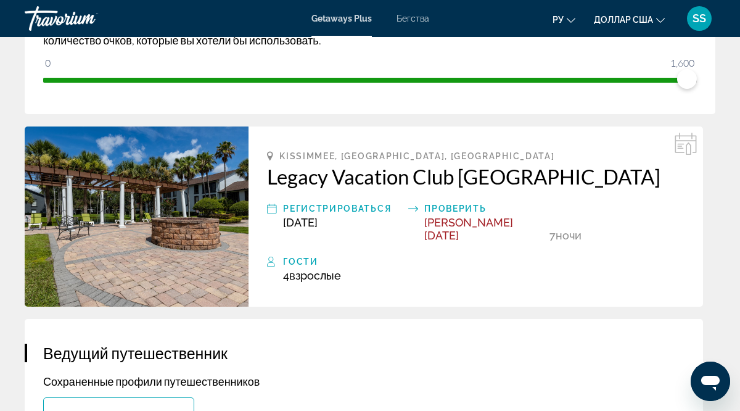
scroll to position [268, 0]
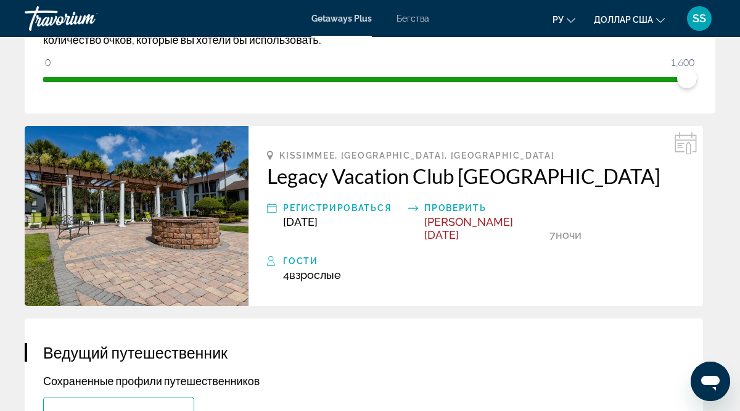
click at [271, 176] on h2 "Legacy Vacation Club [GEOGRAPHIC_DATA]" at bounding box center [475, 175] width 417 height 25
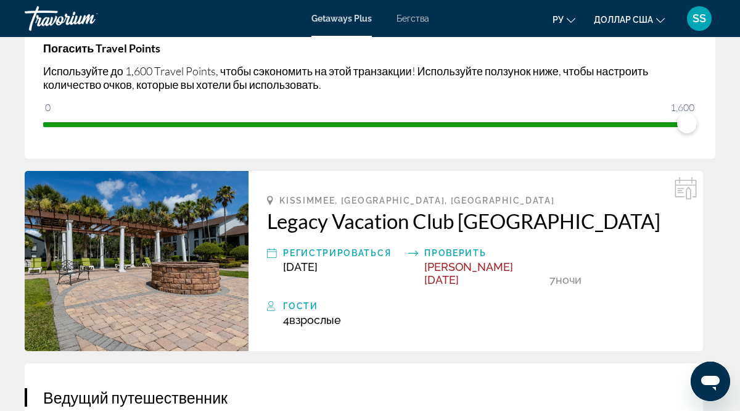
scroll to position [225, 0]
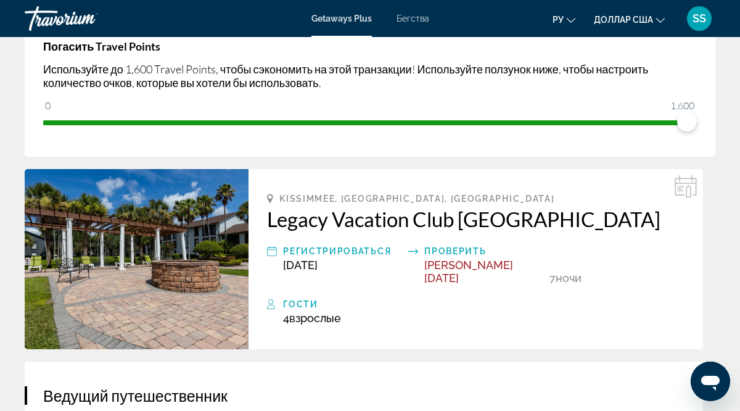
click at [282, 197] on span "Kissimmee, [GEOGRAPHIC_DATA], [GEOGRAPHIC_DATA]" at bounding box center [416, 199] width 275 height 10
drag, startPoint x: 282, startPoint y: 197, endPoint x: 382, endPoint y: 199, distance: 99.9
click at [382, 199] on div "Kissimmee, [GEOGRAPHIC_DATA], [GEOGRAPHIC_DATA]" at bounding box center [475, 199] width 417 height 10
click at [364, 199] on span "Kissimmee, [GEOGRAPHIC_DATA], [GEOGRAPHIC_DATA]" at bounding box center [416, 199] width 275 height 10
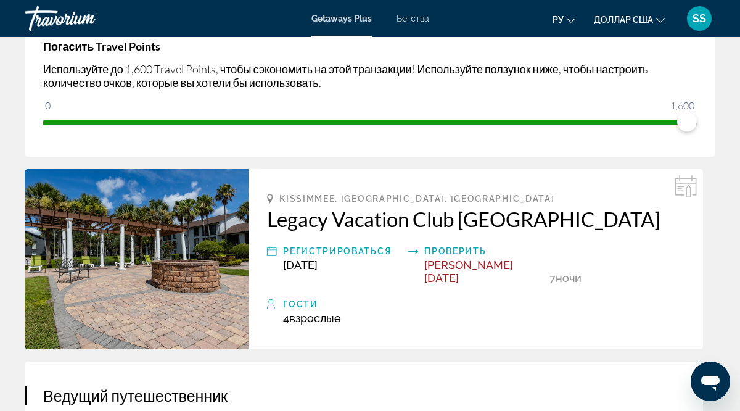
click at [364, 199] on span "Kissimmee, [GEOGRAPHIC_DATA], [GEOGRAPHIC_DATA]" at bounding box center [416, 199] width 275 height 10
click at [280, 198] on span "Kissimmee, [GEOGRAPHIC_DATA], [GEOGRAPHIC_DATA]" at bounding box center [416, 199] width 275 height 10
drag, startPoint x: 312, startPoint y: 196, endPoint x: 239, endPoint y: 211, distance: 75.0
click at [295, 197] on span "Kissimmee, [GEOGRAPHIC_DATA], [GEOGRAPHIC_DATA]" at bounding box center [416, 199] width 275 height 10
click at [279, 196] on span "Kissimmee, [GEOGRAPHIC_DATA], [GEOGRAPHIC_DATA]" at bounding box center [416, 199] width 275 height 10
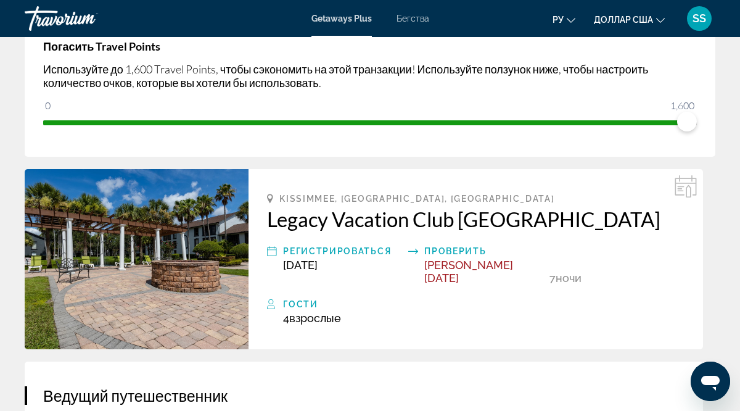
click at [280, 198] on span "Kissimmee, [GEOGRAPHIC_DATA], [GEOGRAPHIC_DATA]" at bounding box center [416, 199] width 275 height 10
drag, startPoint x: 285, startPoint y: 198, endPoint x: 269, endPoint y: 198, distance: 16.0
click at [277, 198] on div "Kissimmee, [GEOGRAPHIC_DATA], [GEOGRAPHIC_DATA]" at bounding box center [475, 199] width 417 height 10
click at [297, 197] on span "Kissimmee, [GEOGRAPHIC_DATA], [GEOGRAPHIC_DATA]" at bounding box center [416, 199] width 275 height 10
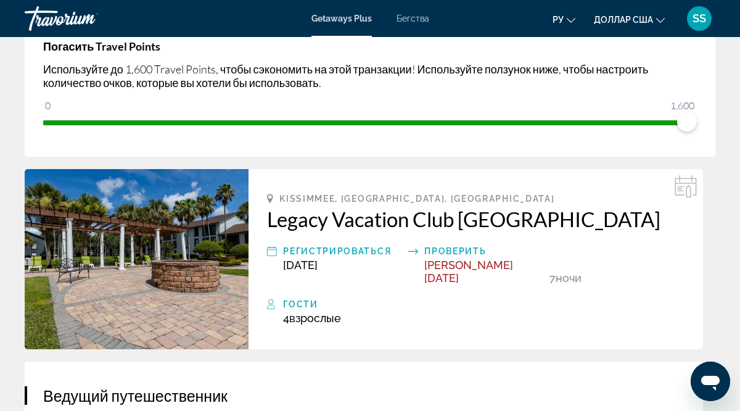
click at [280, 198] on span "Kissimmee, [GEOGRAPHIC_DATA], [GEOGRAPHIC_DATA]" at bounding box center [416, 199] width 275 height 10
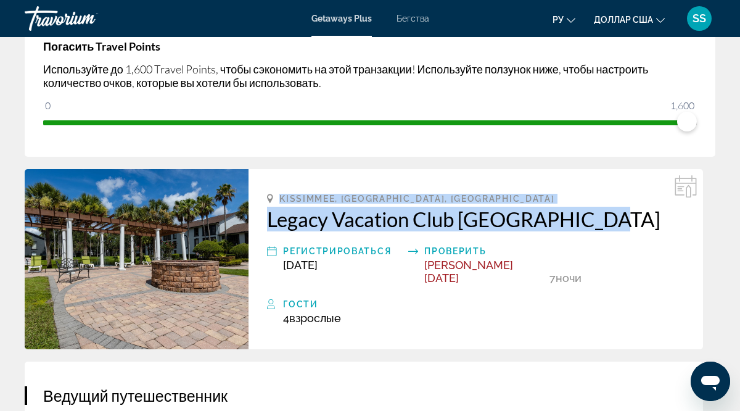
drag, startPoint x: 280, startPoint y: 198, endPoint x: 598, endPoint y: 205, distance: 317.5
click at [598, 206] on div "Kissimmee, FL, USA Legacy Vacation Club Orlando - Oaks Регистрироваться Dec 28,…" at bounding box center [475, 259] width 454 height 180
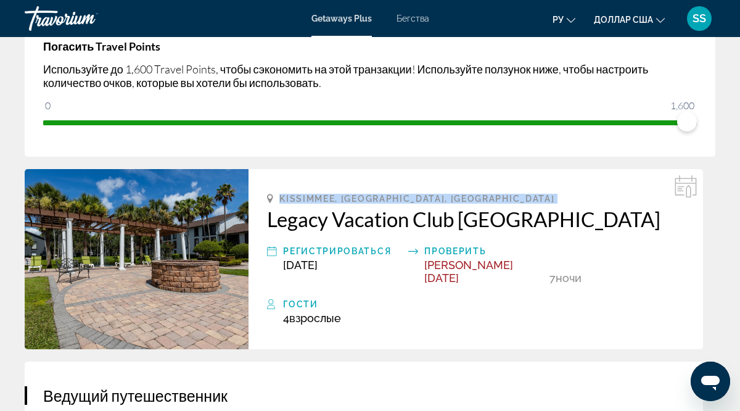
click at [270, 218] on h2 "Legacy Vacation Club [GEOGRAPHIC_DATA]" at bounding box center [475, 218] width 417 height 25
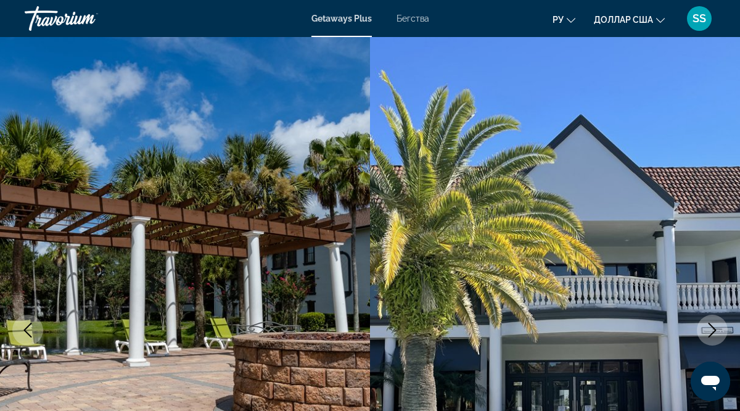
click at [270, 218] on img "Основное содержание" at bounding box center [185, 330] width 370 height 586
click at [618, 297] on img "Основное содержание" at bounding box center [555, 330] width 370 height 586
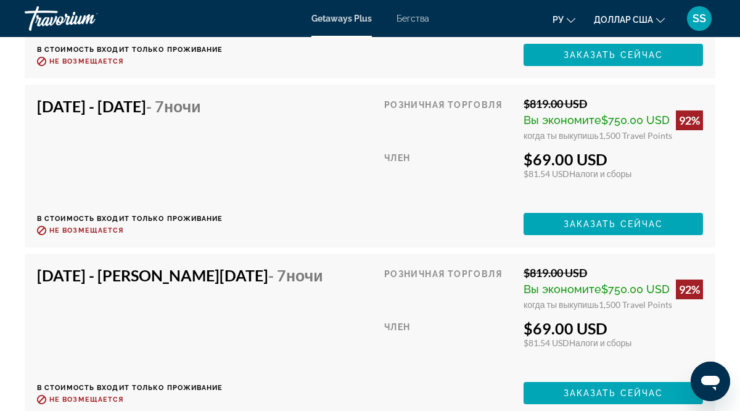
scroll to position [3186, 0]
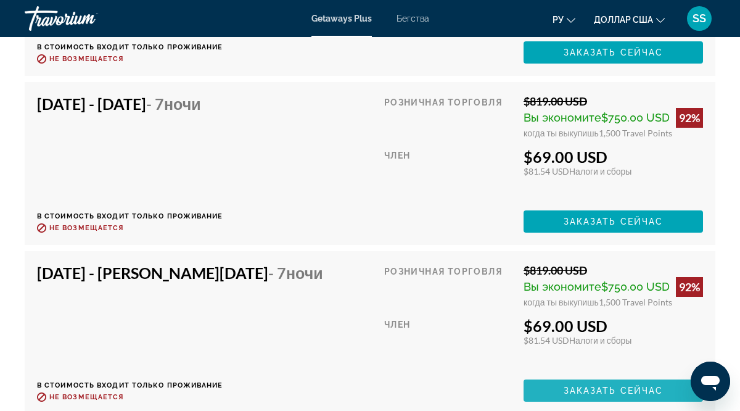
click at [611, 385] on span "Заказать сейчас" at bounding box center [613, 390] width 100 height 10
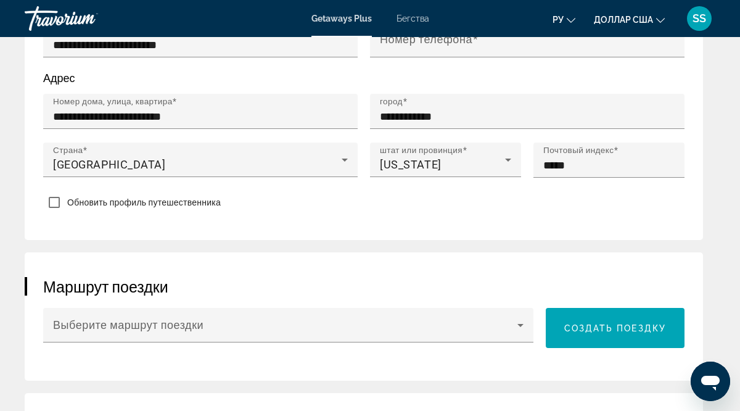
scroll to position [817, 0]
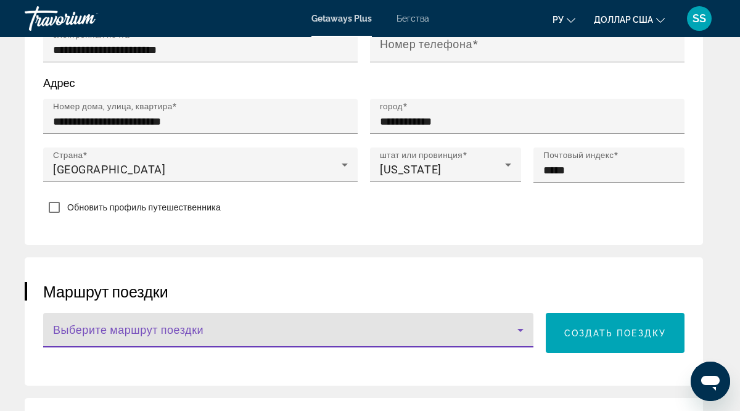
click at [521, 329] on icon "Основное содержание" at bounding box center [520, 330] width 6 height 3
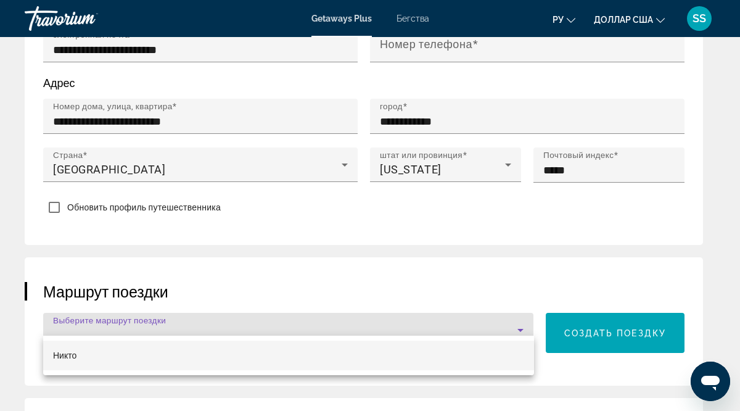
click at [520, 316] on div at bounding box center [370, 205] width 740 height 411
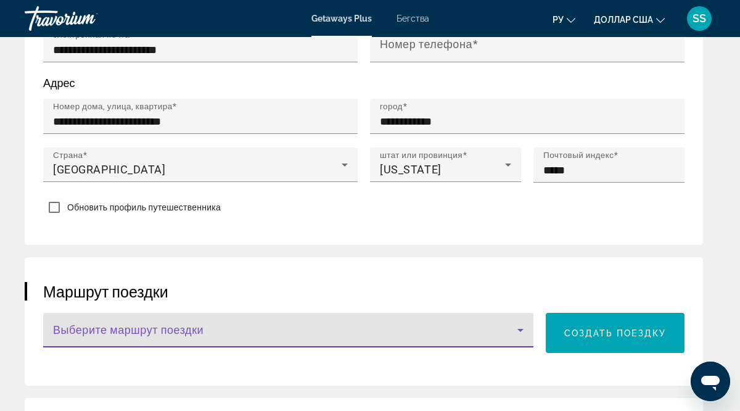
click at [520, 322] on icon "Основное содержание" at bounding box center [520, 329] width 15 height 15
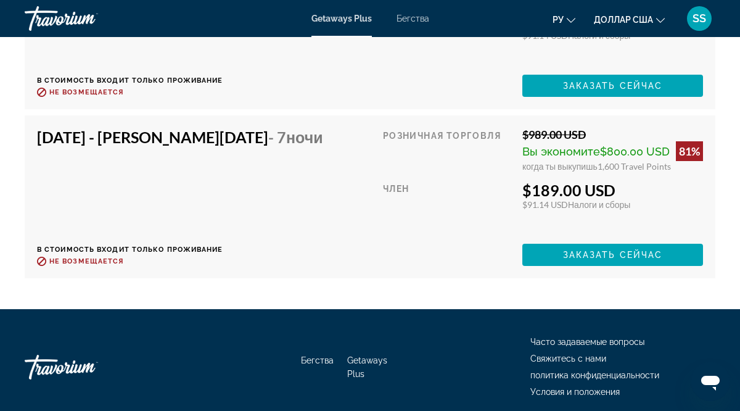
scroll to position [4544, 0]
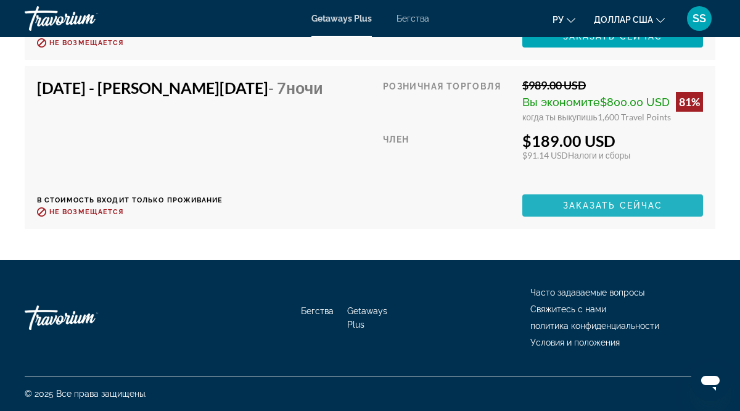
click at [619, 201] on span "Заказать сейчас" at bounding box center [613, 205] width 100 height 10
